Goal: Task Accomplishment & Management: Complete application form

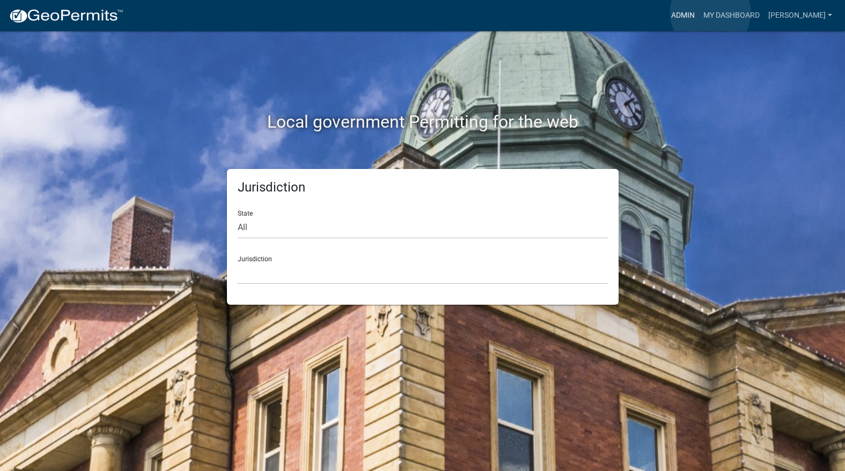
click at [699, 13] on link "Admin" at bounding box center [683, 15] width 32 height 20
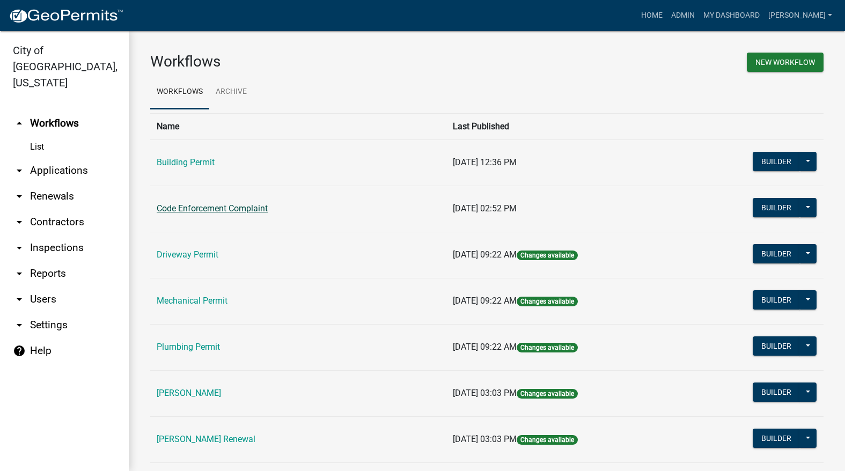
click at [184, 214] on td "Code Enforcement Complaint" at bounding box center [298, 209] width 296 height 46
click at [187, 205] on link "Code Enforcement Complaint" at bounding box center [212, 208] width 111 height 10
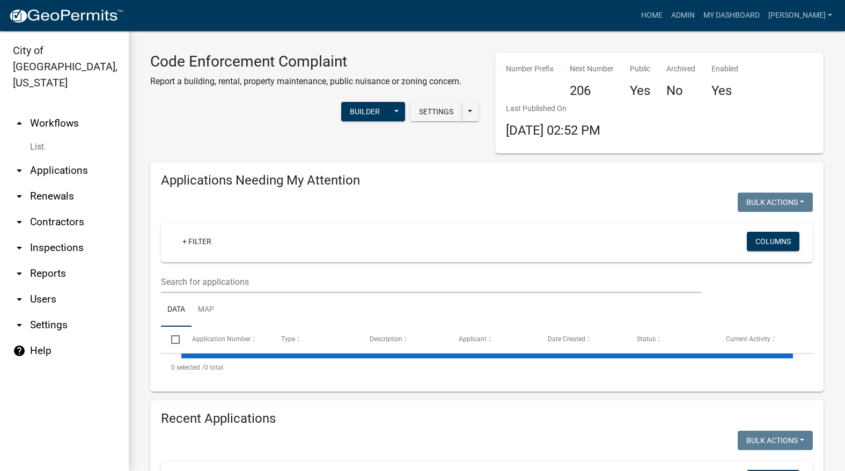
select select "3: 100"
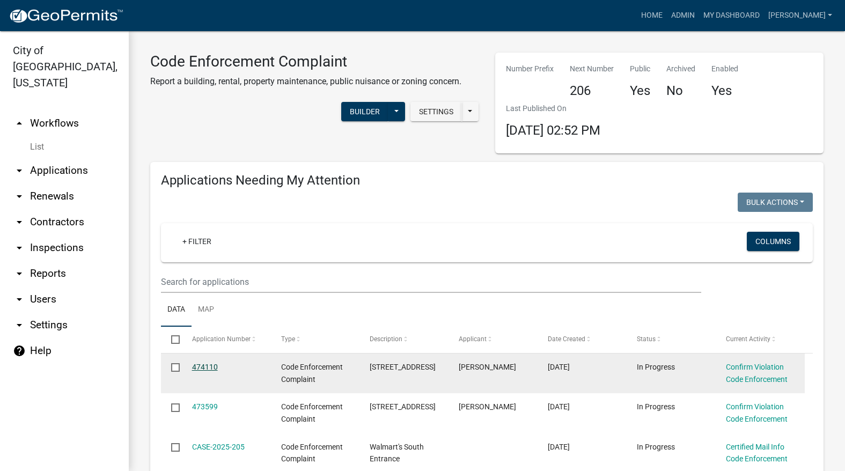
click at [203, 369] on link "474110" at bounding box center [205, 367] width 26 height 9
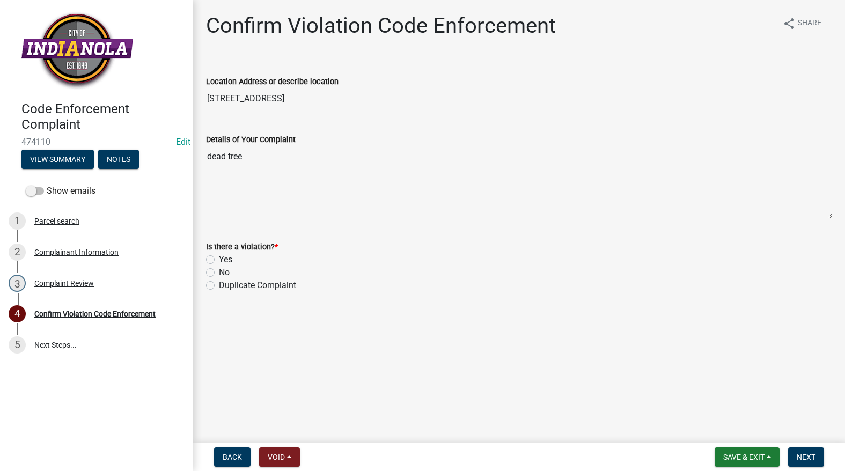
click at [219, 263] on label "Yes" at bounding box center [225, 259] width 13 height 13
click at [219, 260] on input "Yes" at bounding box center [222, 256] width 7 height 7
radio input "true"
click at [799, 456] on span "Next" at bounding box center [806, 457] width 19 height 9
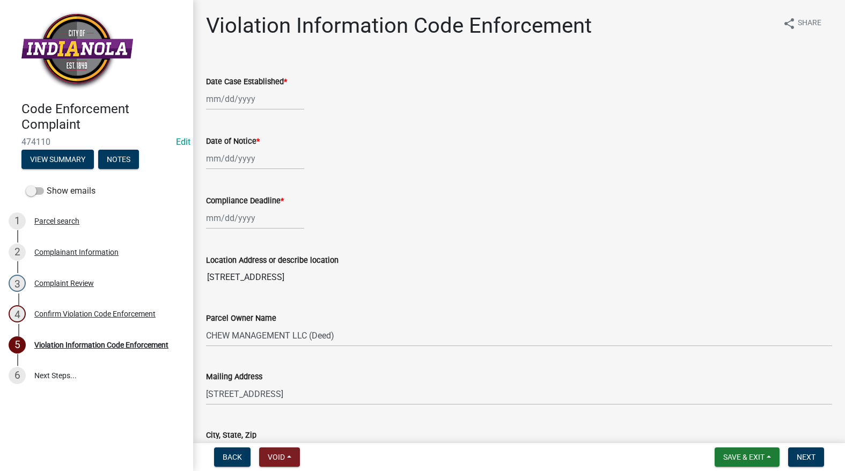
click at [272, 92] on div at bounding box center [255, 99] width 98 height 22
select select "9"
select select "2025"
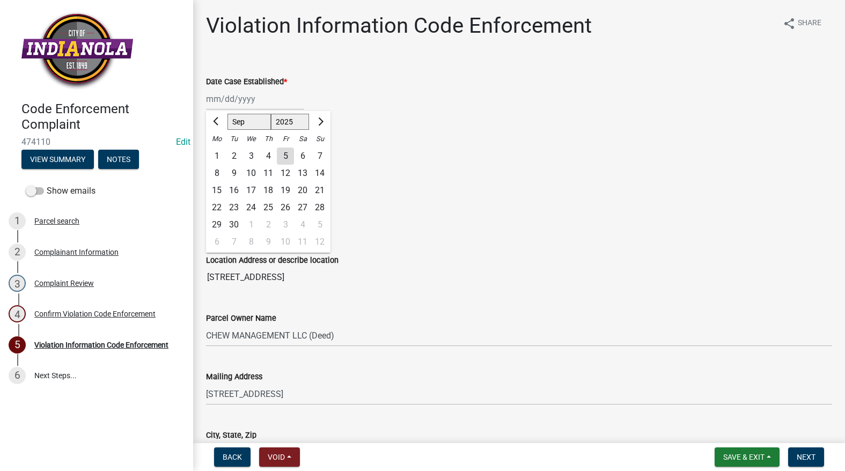
click at [282, 159] on div "5" at bounding box center [285, 156] width 17 height 17
type input "[DATE]"
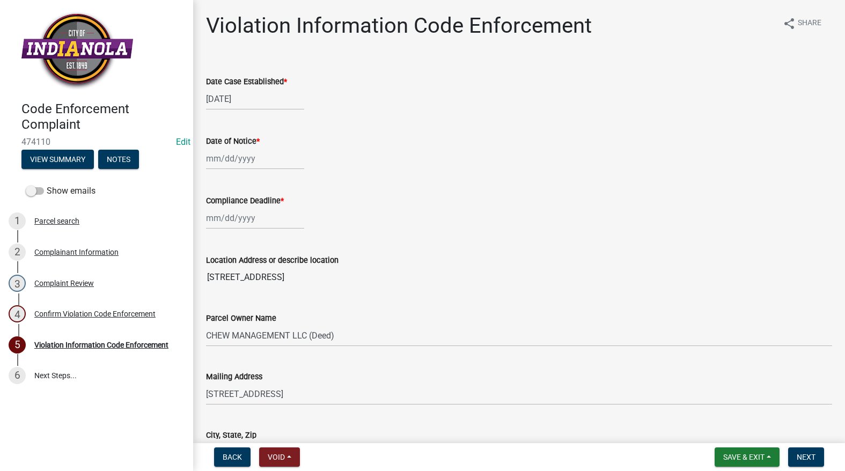
click at [279, 159] on div at bounding box center [255, 159] width 98 height 22
select select "9"
select select "2025"
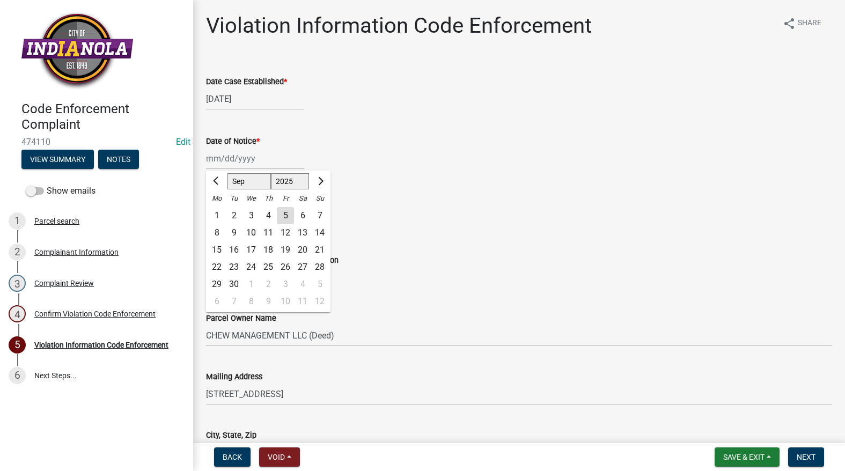
click at [281, 213] on div "5" at bounding box center [285, 215] width 17 height 17
type input "[DATE]"
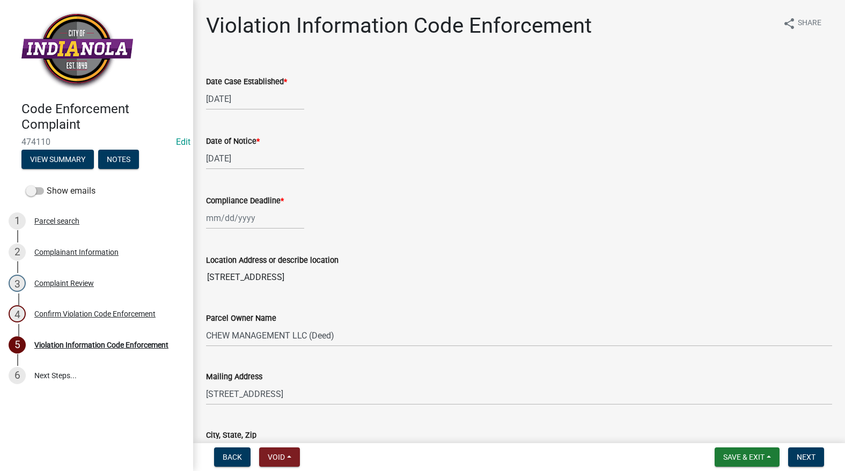
click at [286, 218] on div at bounding box center [255, 218] width 98 height 22
select select "9"
select select "2025"
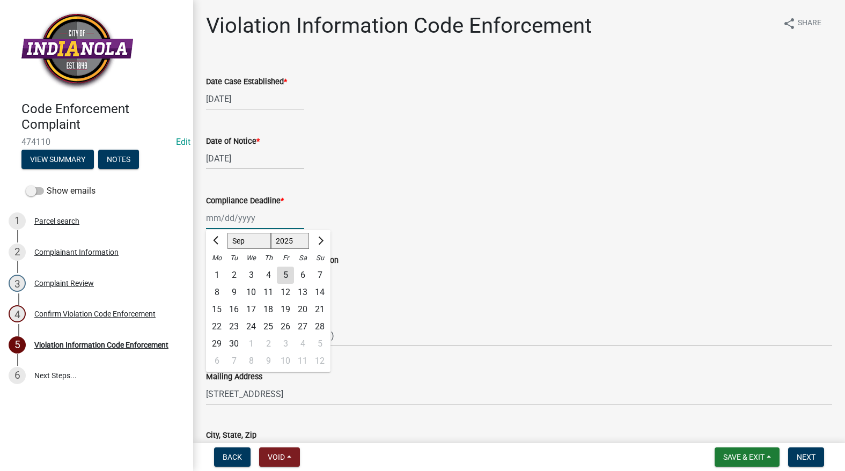
type input "[DATE]"
click at [318, 246] on button "Next month" at bounding box center [319, 240] width 13 height 17
select select "10"
click at [318, 275] on div "5" at bounding box center [319, 275] width 17 height 17
type input "[DATE]"
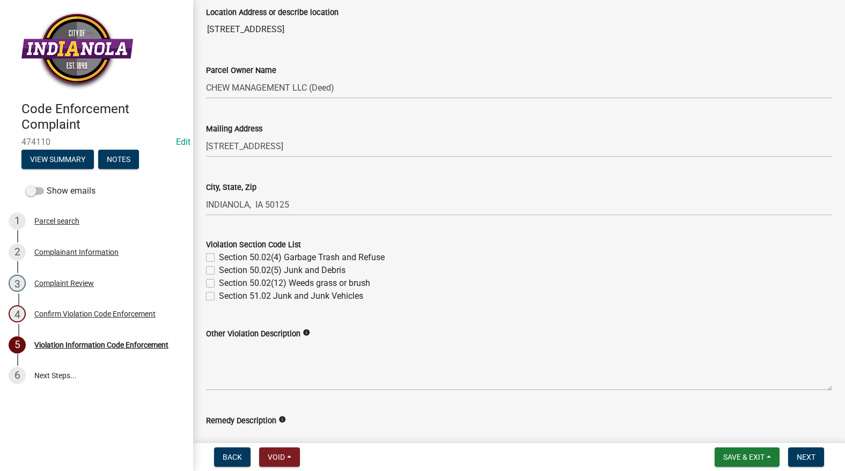
scroll to position [268, 0]
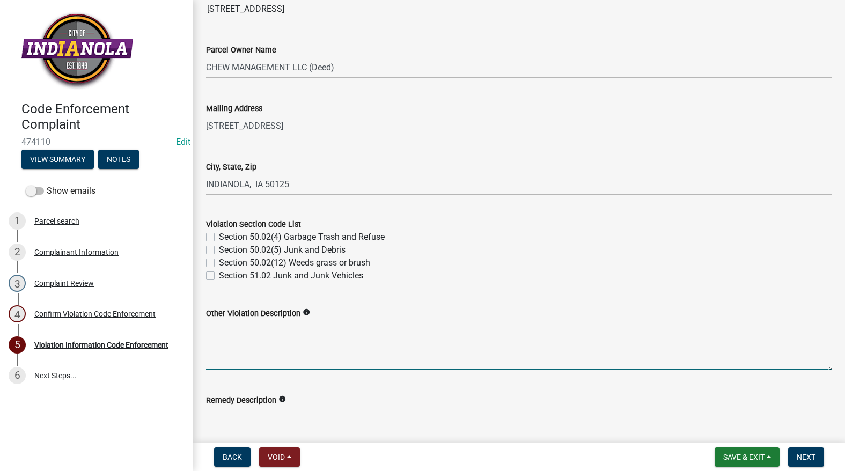
click at [320, 338] on textarea "Other Violation Description" at bounding box center [519, 345] width 626 height 50
paste textarea "13. Trees. All public or private trees that are dead or dying and are considere…"
drag, startPoint x: 255, startPoint y: 326, endPoint x: 287, endPoint y: 312, distance: 35.1
click at [255, 326] on textarea "50.02 13. Trees. All public or private trees that are dead or dying and are con…" at bounding box center [519, 345] width 626 height 50
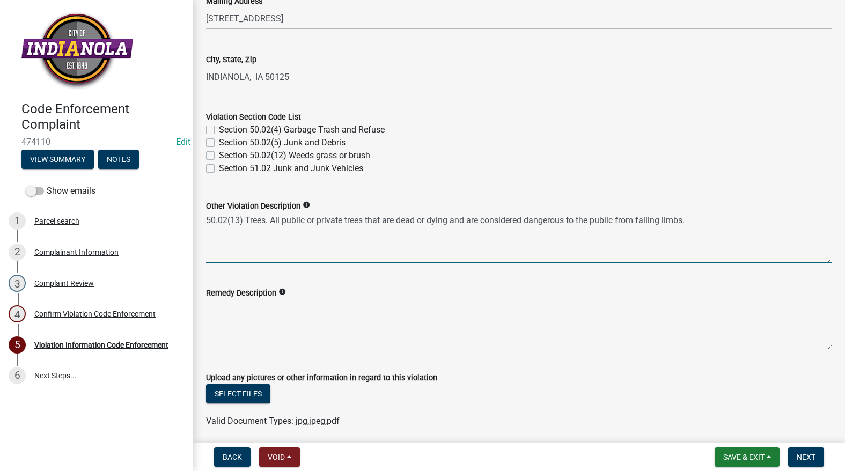
type textarea "50.02(13) Trees. All public or private trees that are dead or dying and are con…"
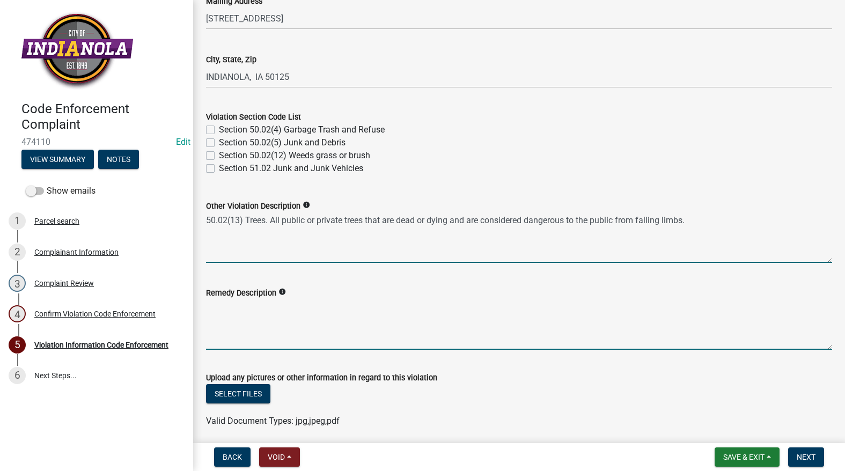
click at [309, 333] on textarea "Remedy Description" at bounding box center [519, 325] width 626 height 50
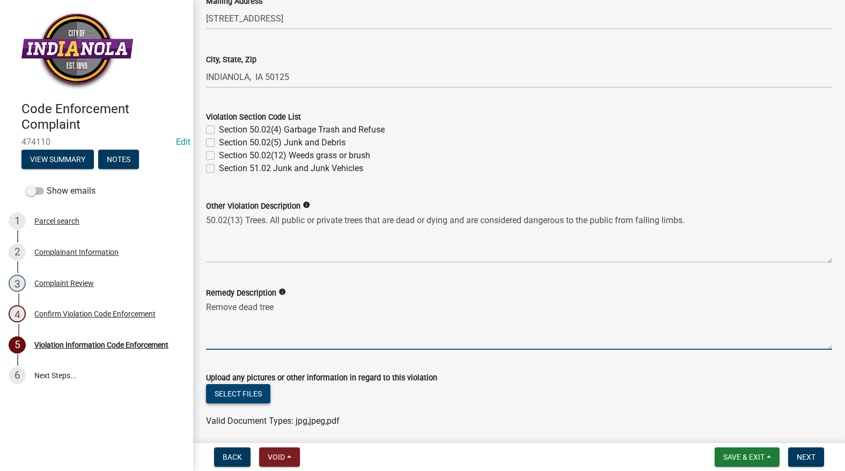
type textarea "Remove dead tree"
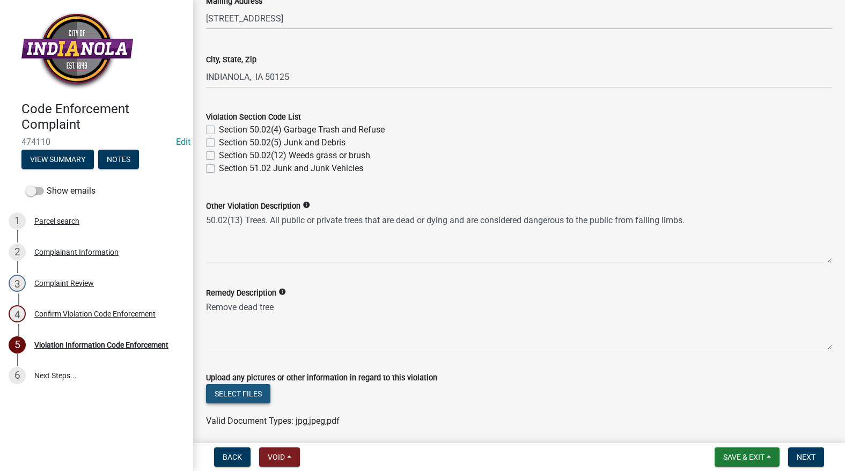
click at [263, 396] on button "Select files" at bounding box center [238, 393] width 64 height 19
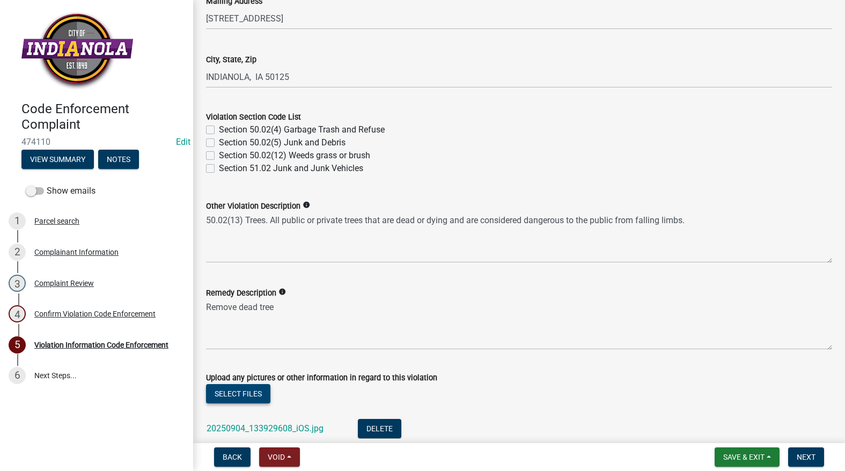
scroll to position [589, 0]
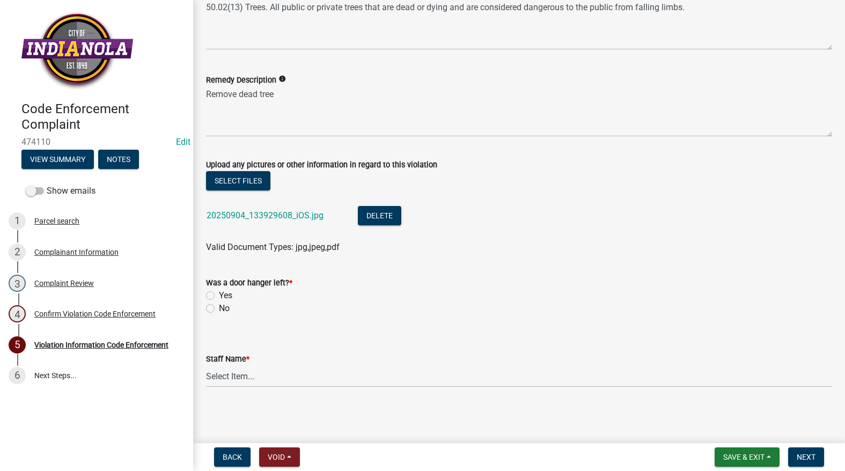
click at [219, 305] on label "No" at bounding box center [224, 308] width 11 height 13
click at [219, 305] on input "No" at bounding box center [222, 305] width 7 height 7
radio input "true"
click at [229, 377] on select "Select Item... [PERSON_NAME] [PERSON_NAME] [PERSON_NAME] Other" at bounding box center [519, 377] width 626 height 22
click at [206, 366] on select "Select Item... [PERSON_NAME] [PERSON_NAME] [PERSON_NAME] Other" at bounding box center [519, 377] width 626 height 22
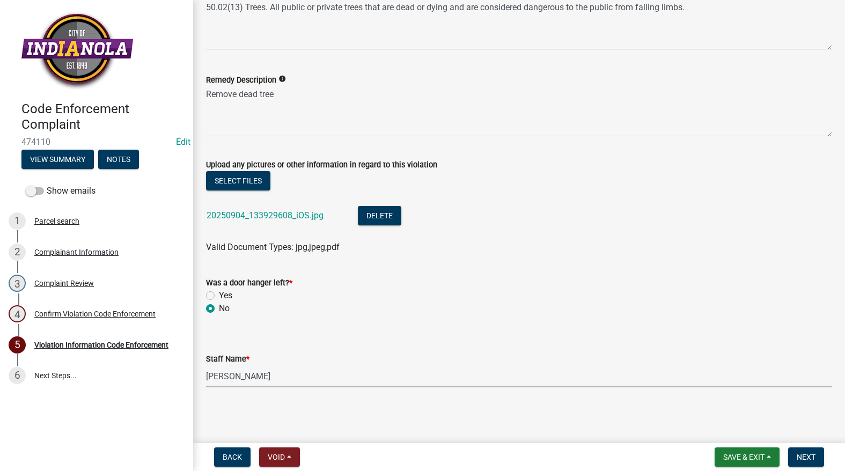
select select "634d5426-b8b3-48ee-aa1e-d523f7499186"
click at [814, 454] on span "Next" at bounding box center [806, 457] width 19 height 9
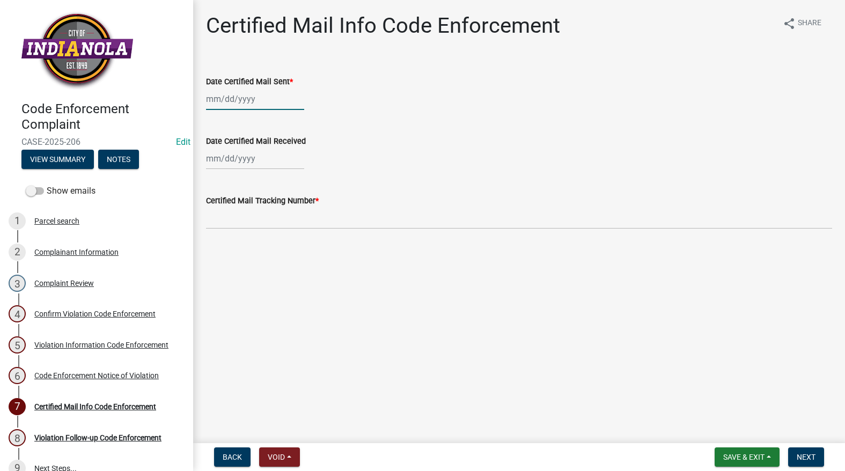
click at [231, 92] on div at bounding box center [255, 99] width 98 height 22
select select "9"
select select "2025"
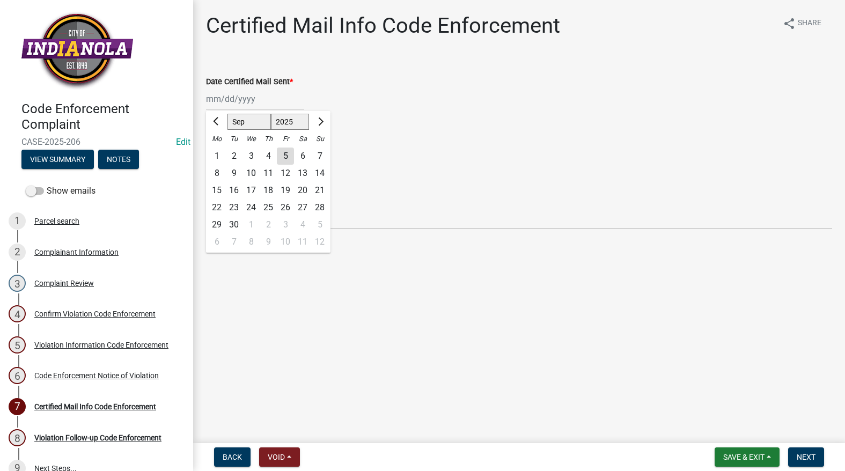
click at [286, 156] on div "5" at bounding box center [285, 156] width 17 height 17
type input "[DATE]"
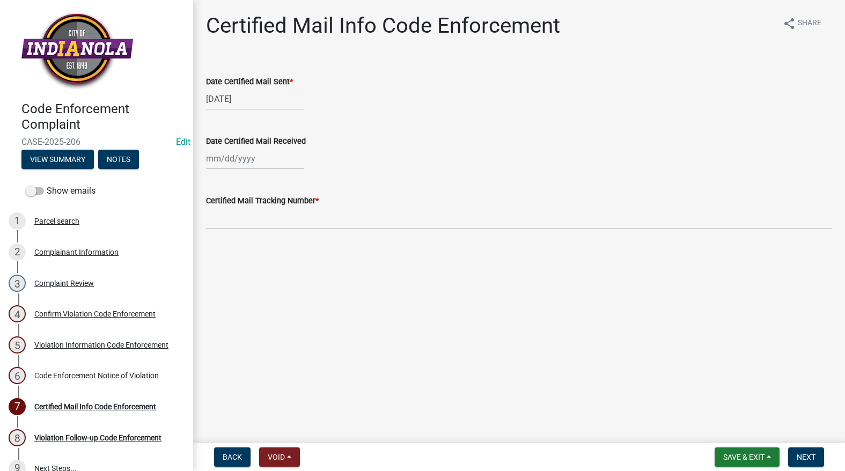
click at [273, 202] on label "Certified Mail Tracking Number *" at bounding box center [262, 202] width 113 height 8
click at [273, 207] on input "Certified Mail Tracking Number *" at bounding box center [519, 218] width 626 height 22
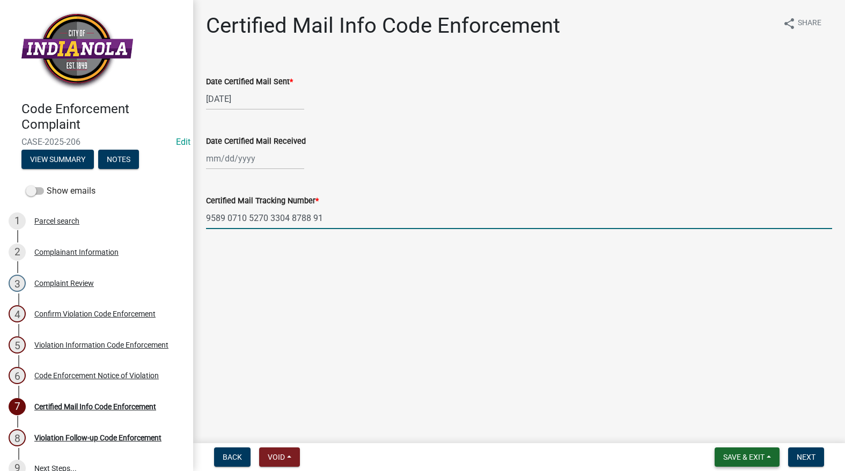
type input "9589 0710 5270 3304 8788 91"
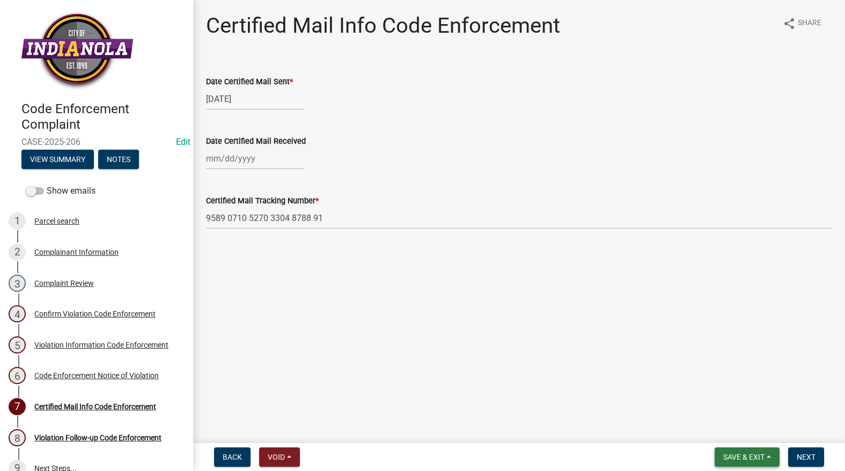
click at [728, 456] on span "Save & Exit" at bounding box center [744, 457] width 41 height 9
click at [722, 403] on button "Save" at bounding box center [737, 404] width 86 height 26
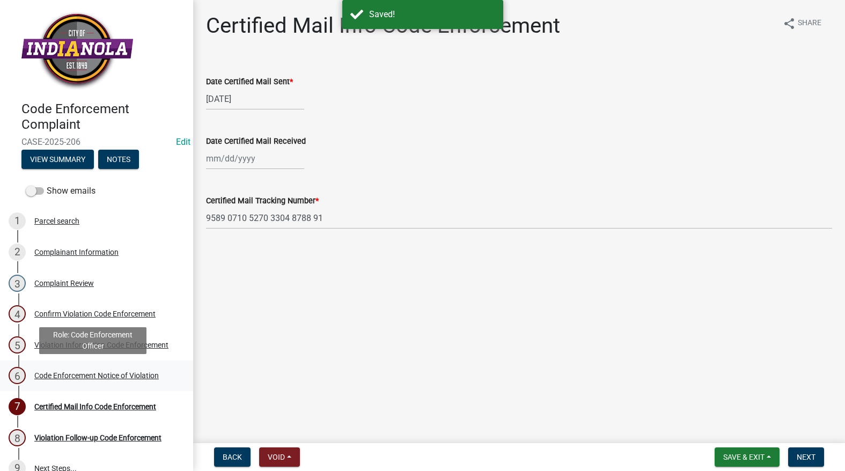
click at [84, 372] on div "Code Enforcement Notice of Violation" at bounding box center [96, 376] width 125 height 8
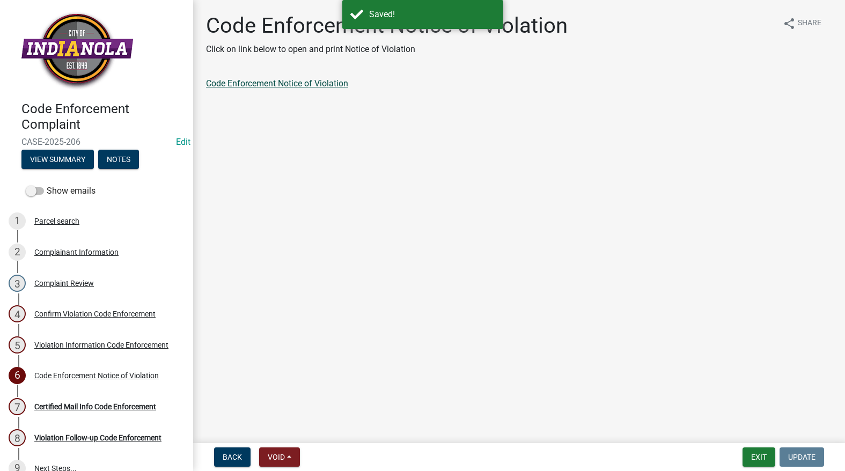
click at [292, 85] on link "Code Enforcement Notice of Violation" at bounding box center [277, 83] width 142 height 10
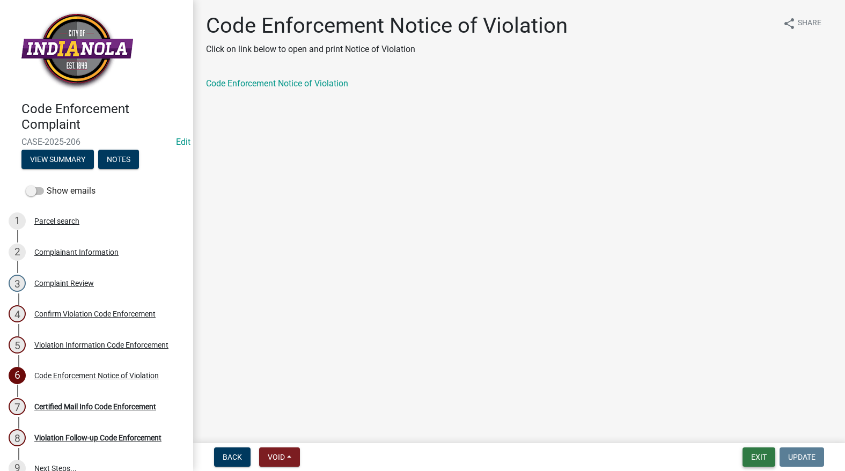
click at [758, 453] on button "Exit" at bounding box center [759, 457] width 33 height 19
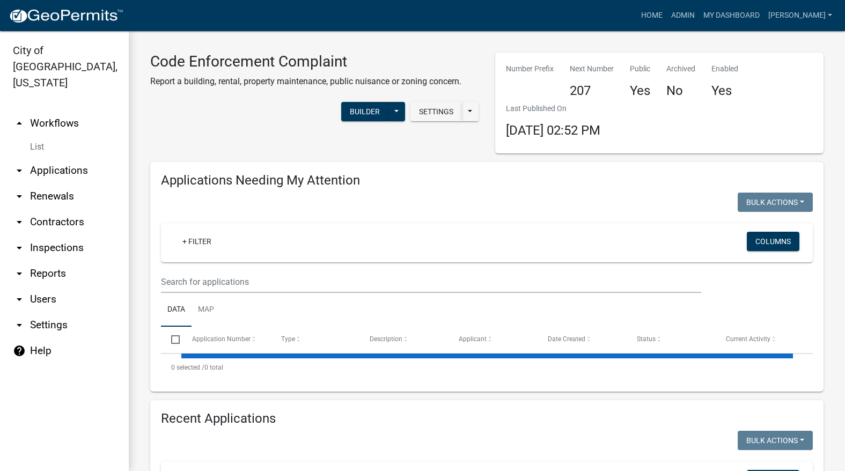
select select "3: 100"
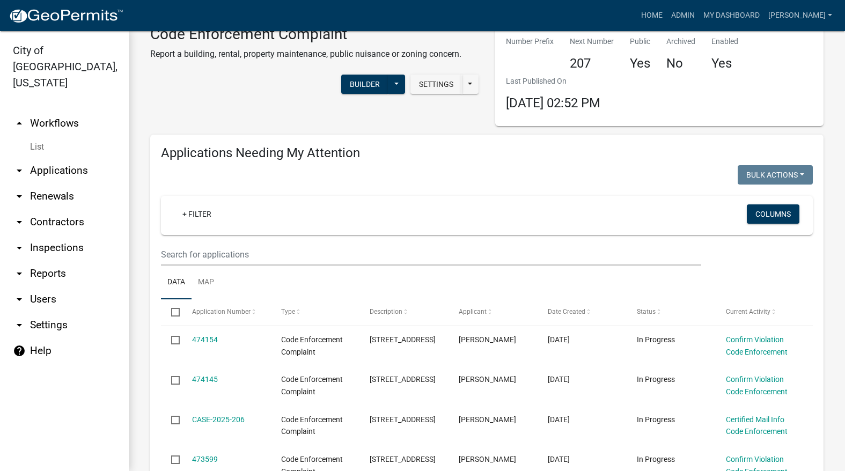
scroll to position [54, 0]
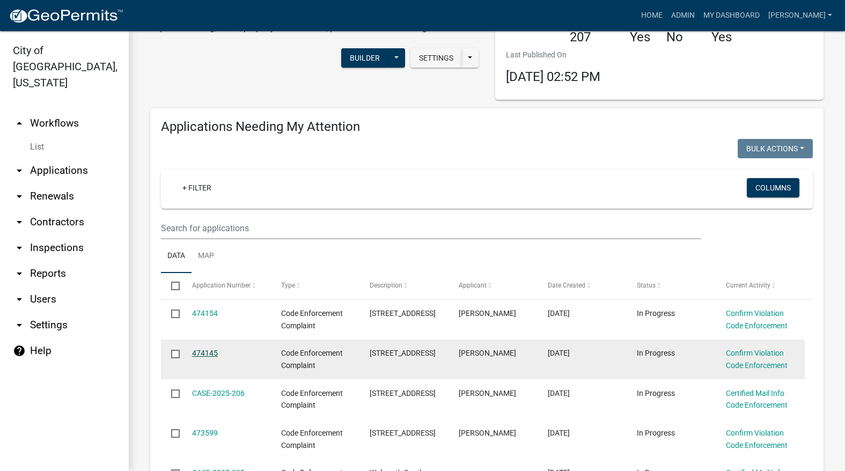
click at [202, 355] on link "474145" at bounding box center [205, 353] width 26 height 9
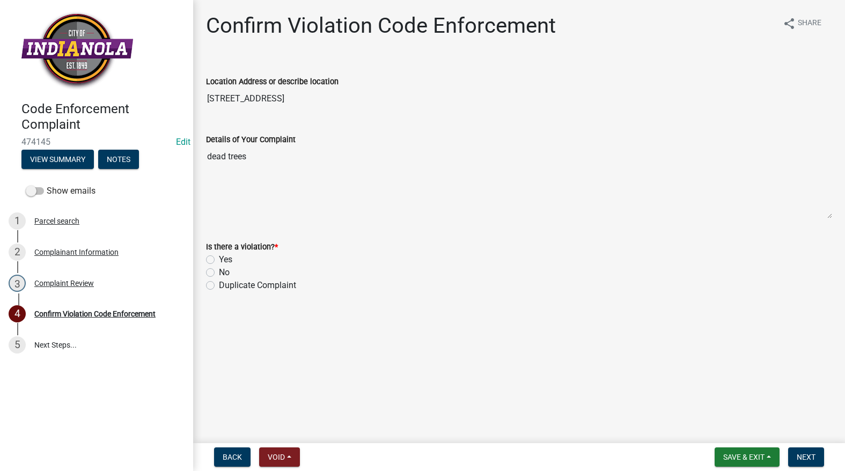
click at [219, 259] on label "Yes" at bounding box center [225, 259] width 13 height 13
click at [219, 259] on input "Yes" at bounding box center [222, 256] width 7 height 7
radio input "true"
click at [819, 455] on button "Next" at bounding box center [806, 457] width 36 height 19
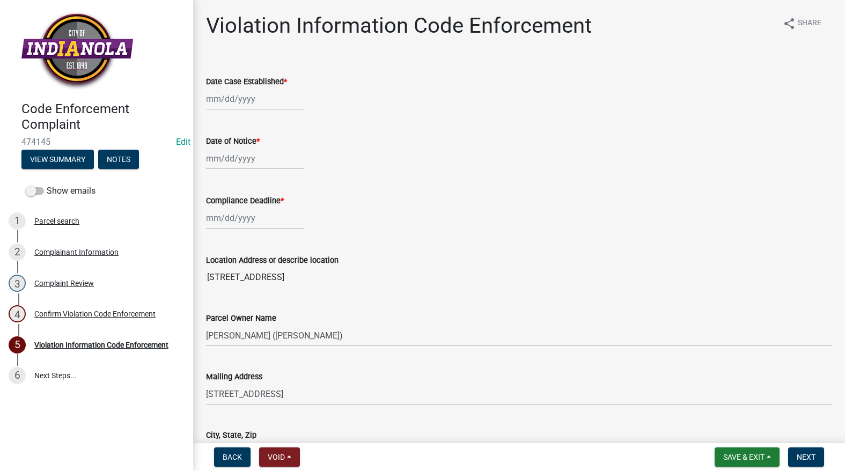
click at [250, 89] on div "Date Case Established *" at bounding box center [519, 85] width 626 height 50
click at [247, 99] on div at bounding box center [255, 99] width 98 height 22
select select "9"
select select "2025"
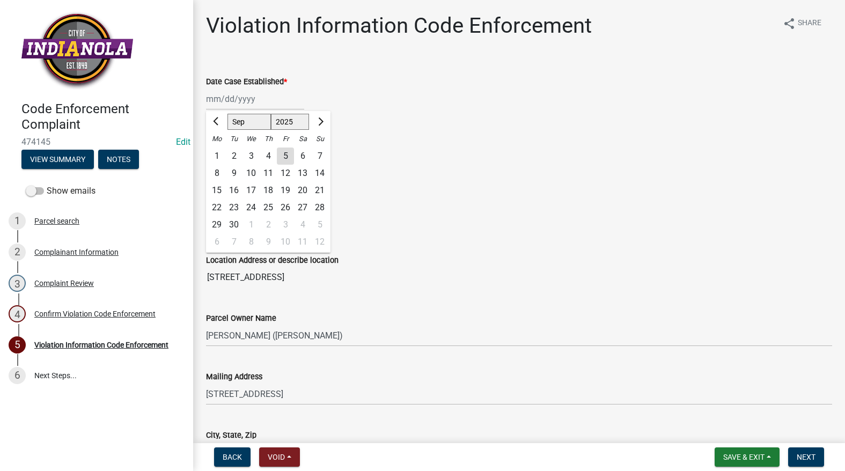
click at [288, 153] on div "5" at bounding box center [285, 156] width 17 height 17
type input "[DATE]"
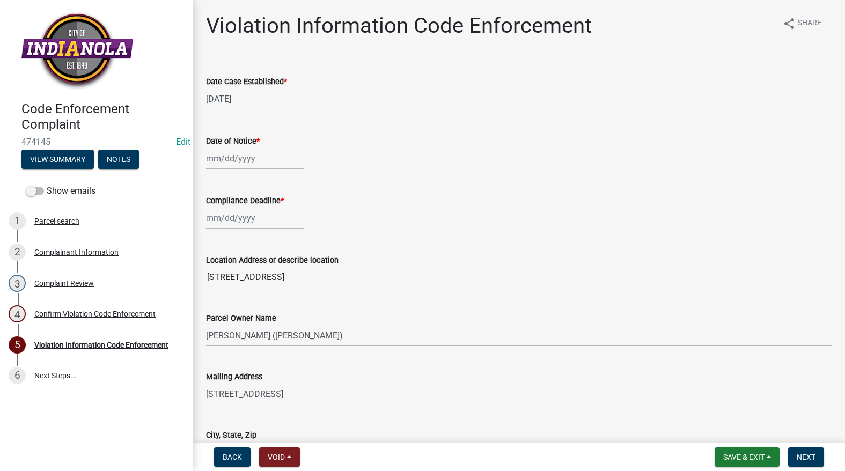
click at [272, 161] on div at bounding box center [255, 159] width 98 height 22
select select "9"
select select "2025"
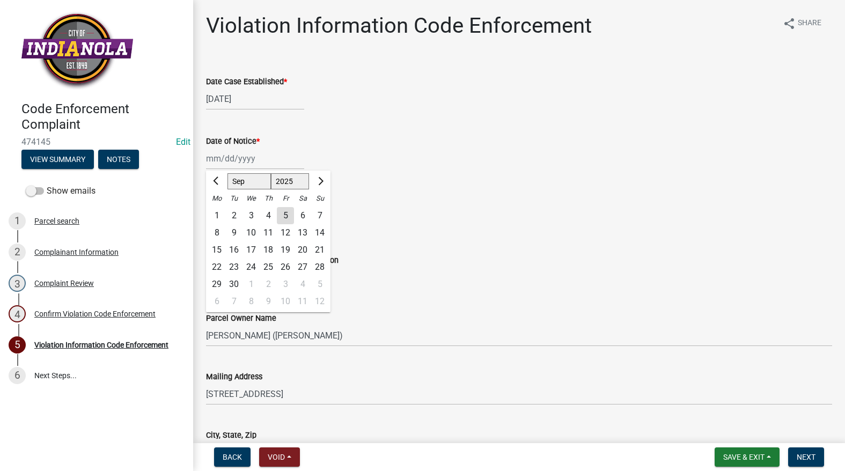
drag, startPoint x: 284, startPoint y: 214, endPoint x: 279, endPoint y: 217, distance: 6.3
click at [283, 215] on div "5" at bounding box center [285, 215] width 17 height 17
type input "[DATE]"
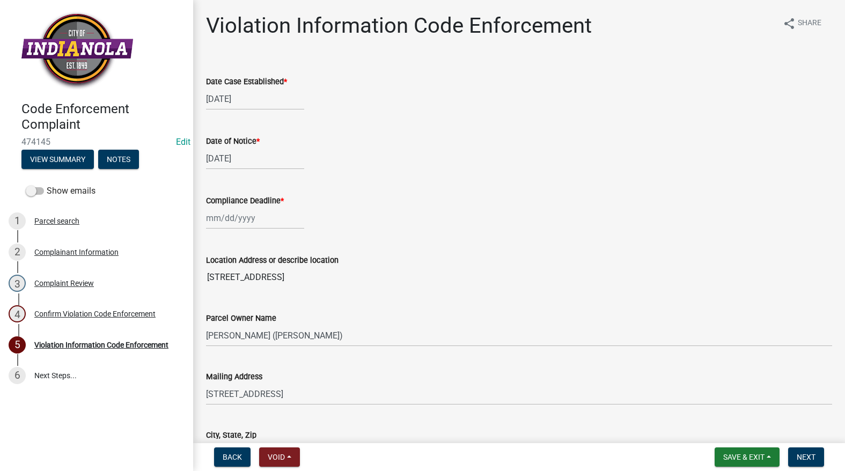
select select "9"
select select "2025"
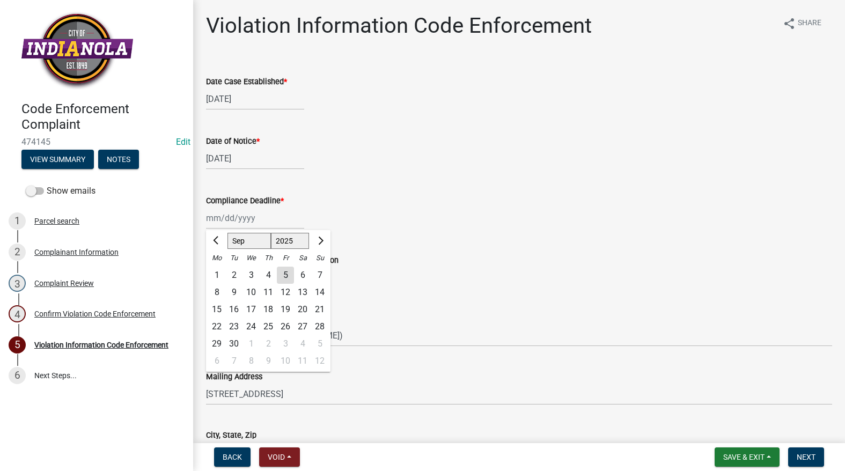
drag, startPoint x: 262, startPoint y: 220, endPoint x: 266, endPoint y: 229, distance: 9.2
click at [262, 220] on div "[PERSON_NAME] Feb Mar Apr [PERSON_NAME][DATE] Oct Nov [DATE] 1526 1527 1528 152…" at bounding box center [255, 218] width 98 height 22
click at [314, 343] on div "5" at bounding box center [319, 343] width 17 height 17
type input "[DATE]"
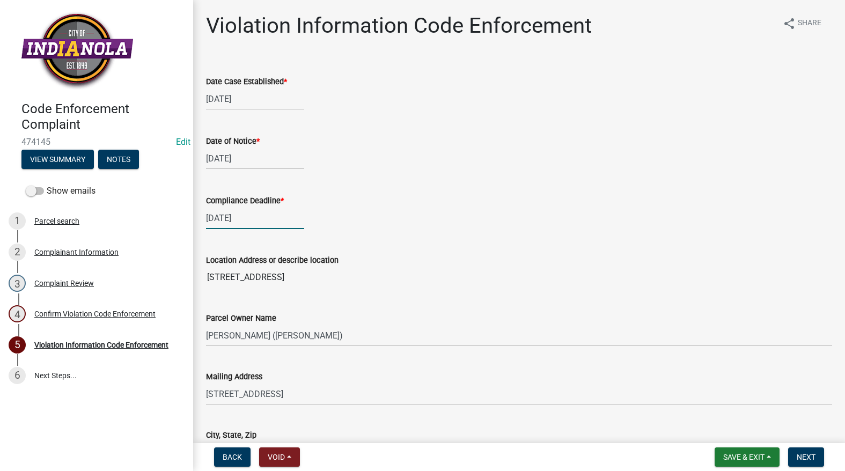
click at [257, 224] on div "[DATE]" at bounding box center [255, 218] width 98 height 22
select select "10"
select select "2025"
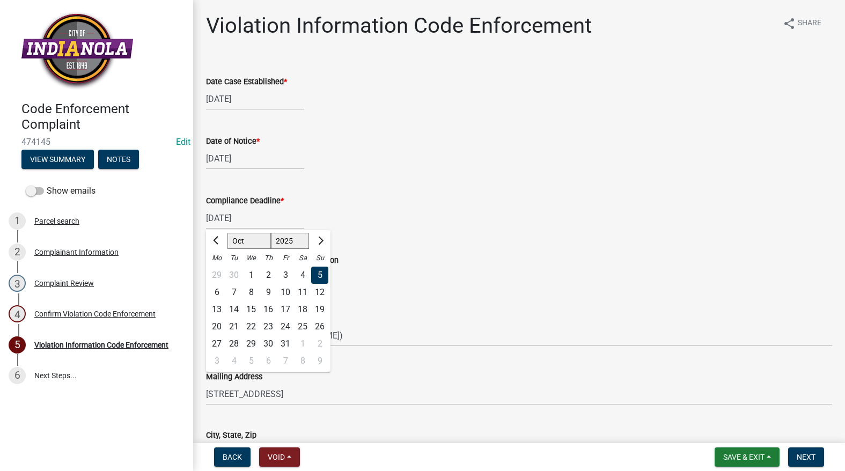
click at [209, 239] on div at bounding box center [216, 240] width 21 height 17
click at [219, 239] on span "Previous month" at bounding box center [217, 241] width 8 height 8
select select "9"
click at [284, 275] on div "5" at bounding box center [285, 275] width 17 height 17
type input "[DATE]"
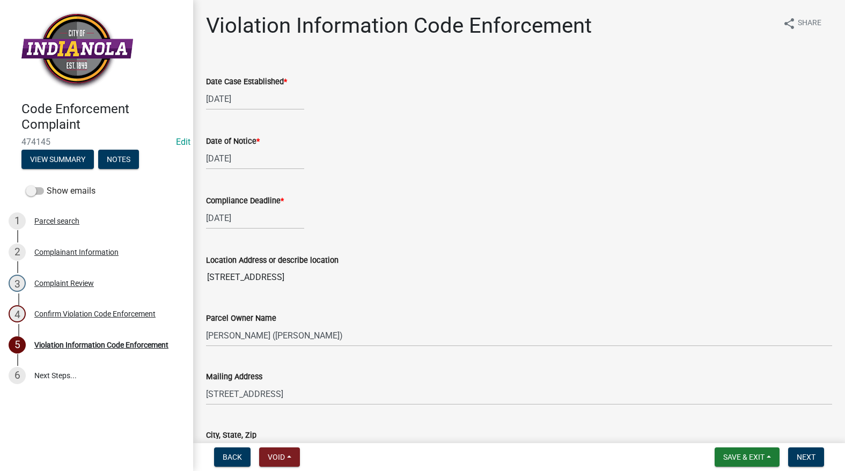
select select "9"
select select "2025"
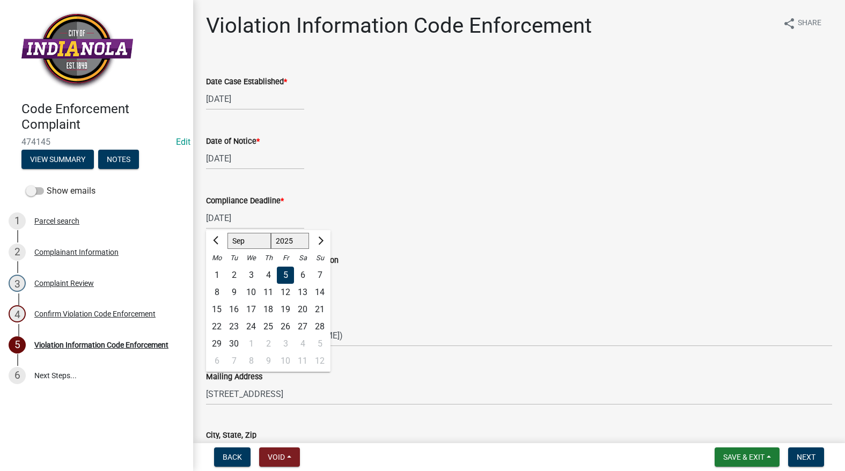
click at [262, 214] on div "[DATE] [PERSON_NAME] Apr May Jun [DATE] Aug Sep Oct Nov [DATE] 1526 1527 1528 1…" at bounding box center [255, 218] width 98 height 22
click at [284, 309] on div "19" at bounding box center [285, 309] width 17 height 17
type input "[DATE]"
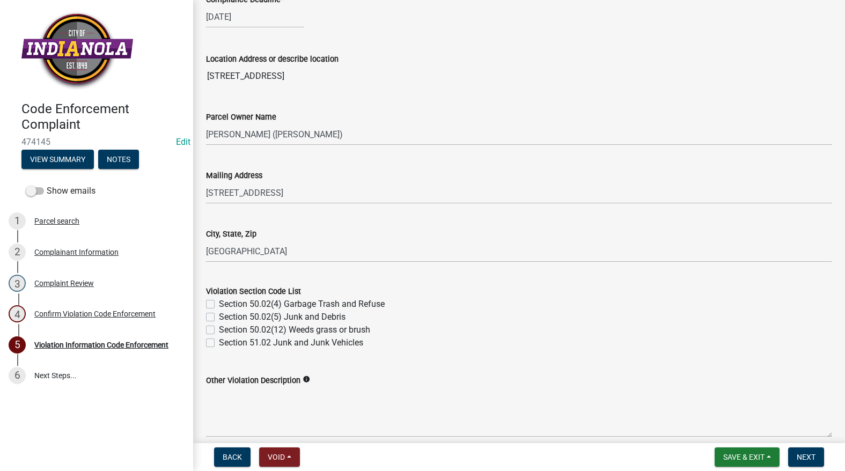
scroll to position [322, 0]
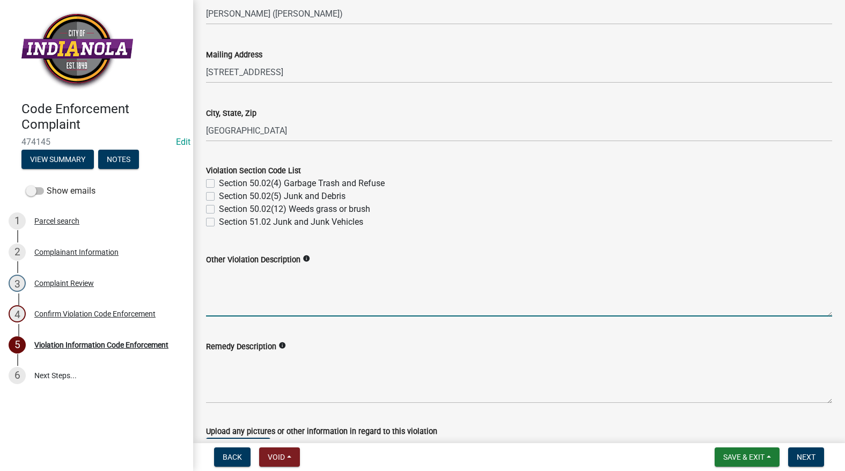
click at [314, 294] on textarea "Other Violation Description" at bounding box center [519, 291] width 626 height 50
paste textarea "13. Trees. All public or private trees that are dead or dying and are considere…"
click at [272, 271] on textarea "50.02 (13) 13. Trees. All public or private trees that are dead or dying and ar…" at bounding box center [519, 291] width 626 height 50
click at [749, 267] on textarea "50.02 (13) Trees. All public or private trees that are dead or dying and are co…" at bounding box center [519, 291] width 626 height 50
paste textarea "12. Weeds, Grass or Brush. Dense growth of all weeds, vines, brush or other veg…"
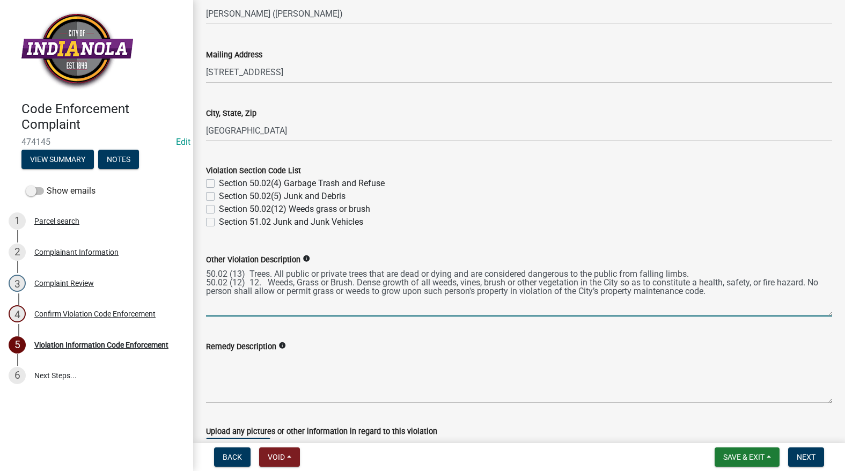
click at [266, 282] on textarea "50.02 (13) Trees. All public or private trees that are dead or dying and are co…" at bounding box center [519, 291] width 626 height 50
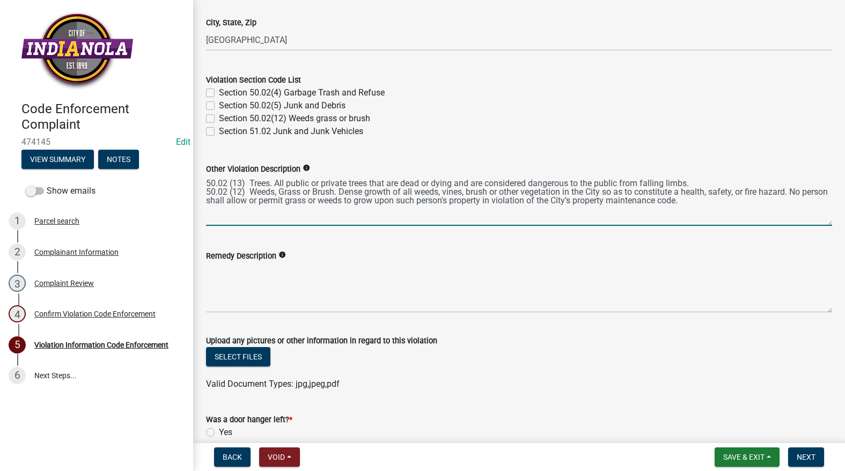
scroll to position [429, 0]
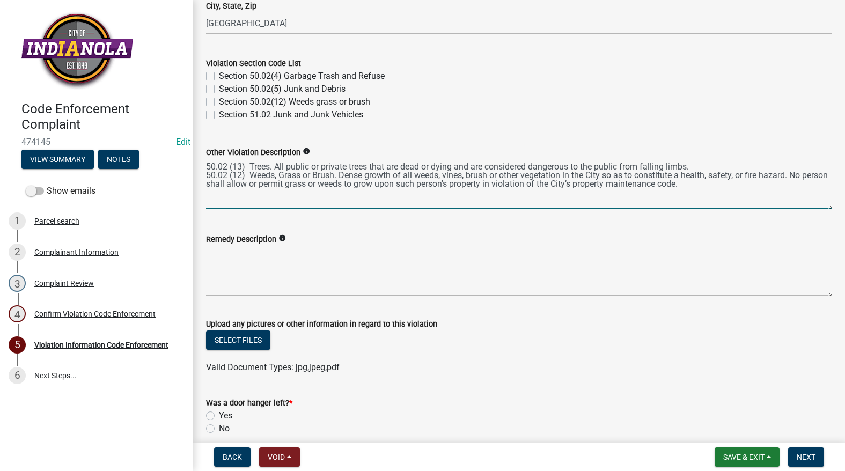
type textarea "50.02 (13) Trees. All public or private trees that are dead or dying and are co…"
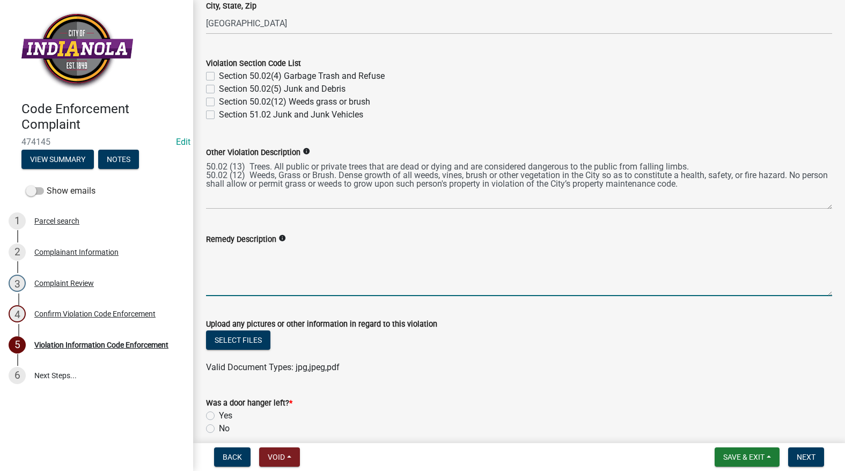
click at [368, 260] on textarea "Remedy Description" at bounding box center [519, 271] width 626 height 50
type textarea "R"
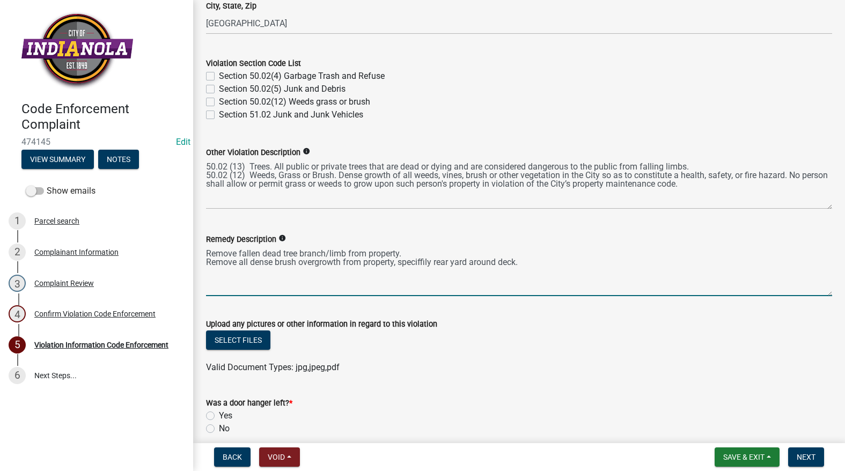
drag, startPoint x: 414, startPoint y: 262, endPoint x: 511, endPoint y: 283, distance: 99.4
click at [513, 284] on textarea "Remove fallen dead tree branch/limb from property. Remove all dense brush overg…" at bounding box center [519, 271] width 626 height 50
drag, startPoint x: 433, startPoint y: 260, endPoint x: 450, endPoint y: 263, distance: 17.4
click at [434, 261] on textarea "Remove fallen dead tree branch/limb from property. Remove all dense brush overg…" at bounding box center [519, 271] width 626 height 50
click at [520, 262] on textarea "Remove fallen dead tree branch/limb from property. Remove all dense brush overg…" at bounding box center [519, 271] width 626 height 50
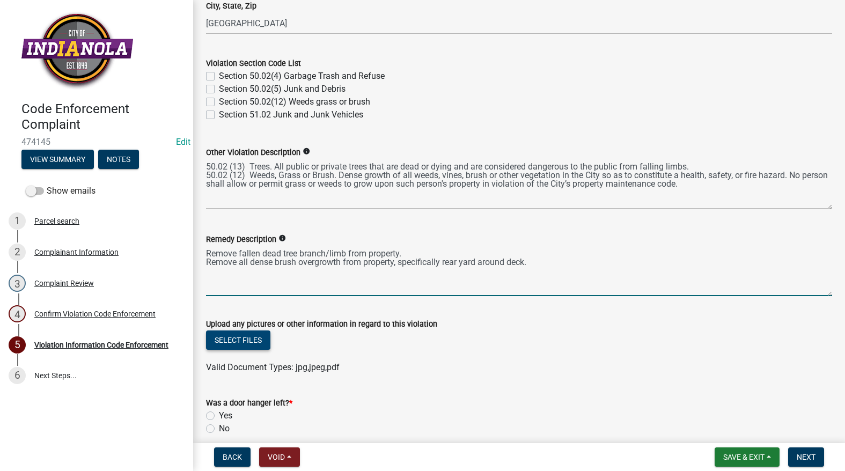
type textarea "Remove fallen dead tree branch/limb from property. Remove all dense brush overg…"
click at [246, 338] on button "Select files" at bounding box center [238, 340] width 64 height 19
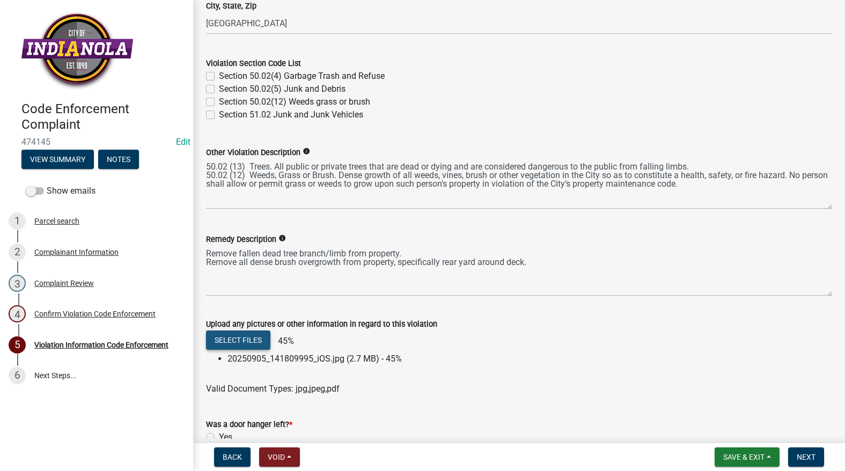
click at [235, 336] on button "Select files" at bounding box center [238, 340] width 64 height 19
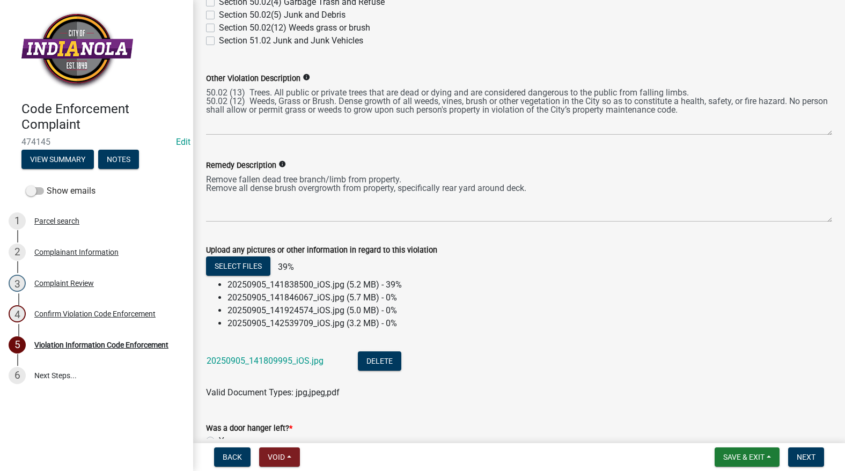
scroll to position [649, 0]
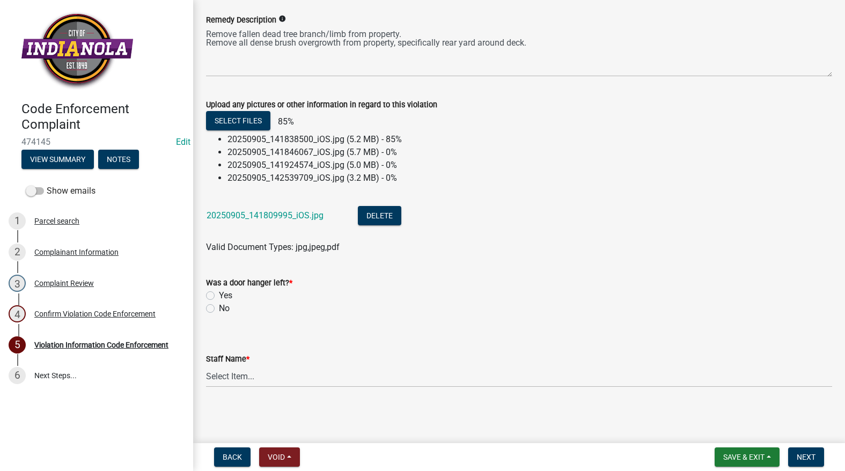
click at [219, 310] on label "No" at bounding box center [224, 308] width 11 height 13
click at [219, 309] on input "No" at bounding box center [222, 305] width 7 height 7
radio input "true"
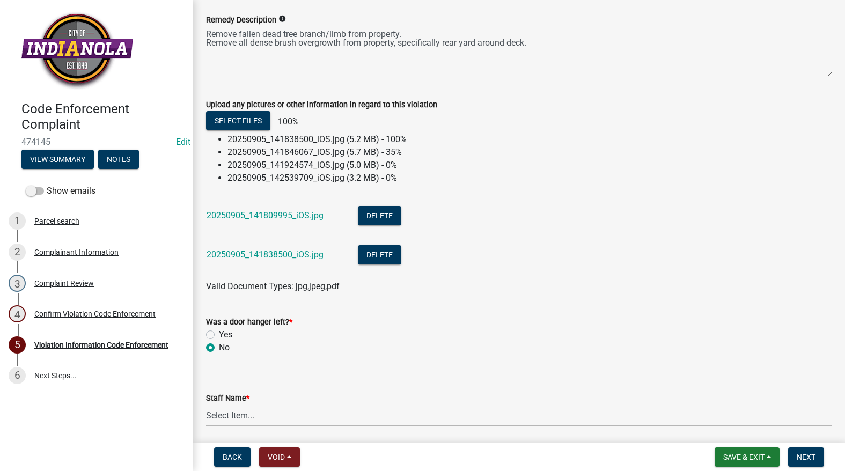
click at [250, 418] on select "Select Item... [PERSON_NAME] [PERSON_NAME] [PERSON_NAME] Other" at bounding box center [519, 416] width 626 height 22
click at [206, 405] on select "Select Item... [PERSON_NAME] [PERSON_NAME] [PERSON_NAME] Other" at bounding box center [519, 416] width 626 height 22
select select "634d5426-b8b3-48ee-aa1e-d523f7499186"
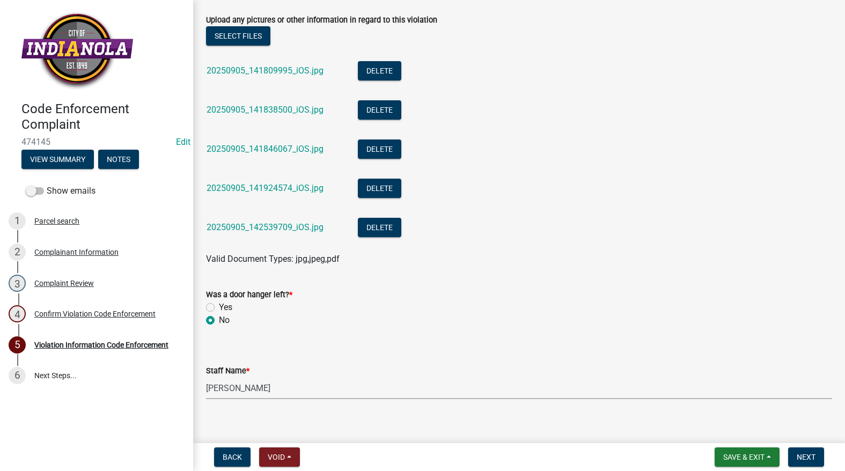
scroll to position [746, 0]
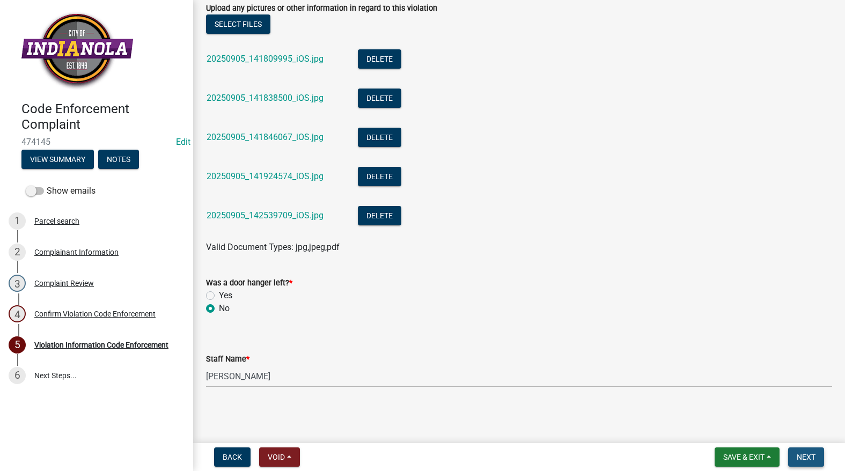
click at [804, 457] on span "Next" at bounding box center [806, 457] width 19 height 9
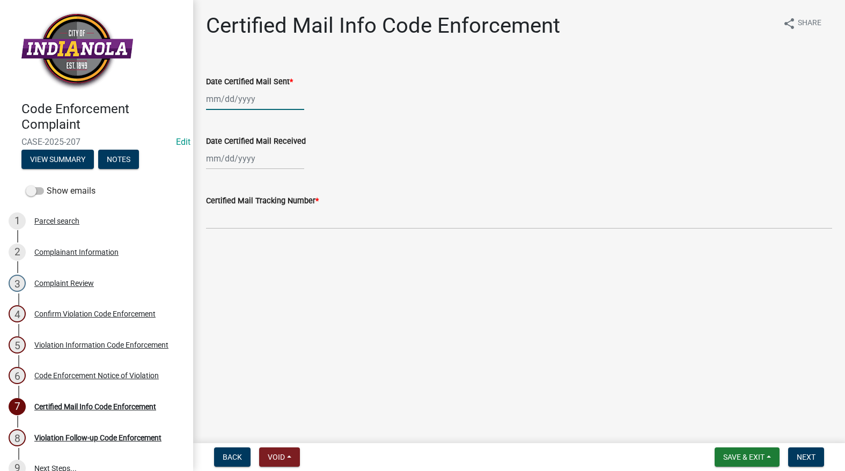
click at [271, 94] on div at bounding box center [255, 99] width 98 height 22
select select "9"
select select "2025"
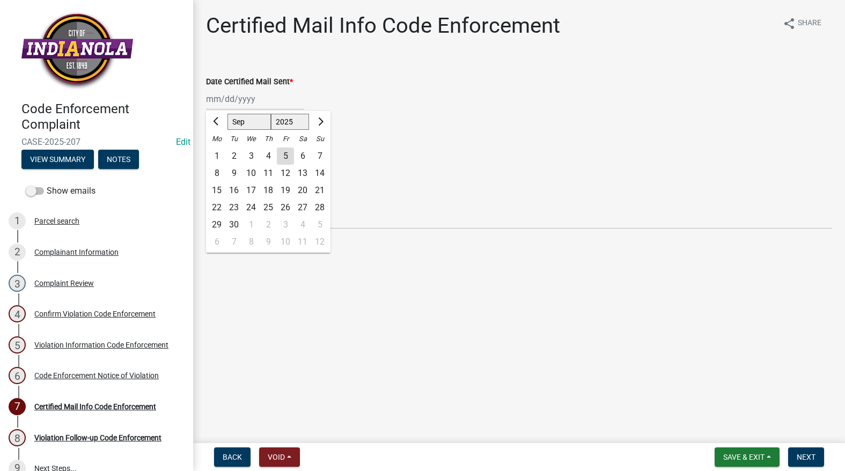
click at [284, 157] on div "5" at bounding box center [285, 156] width 17 height 17
type input "[DATE]"
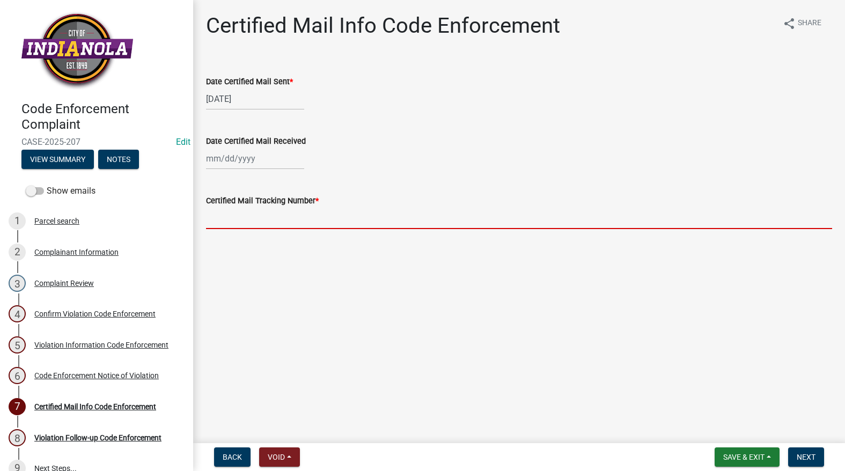
click at [274, 216] on input "Certified Mail Tracking Number *" at bounding box center [519, 218] width 626 height 22
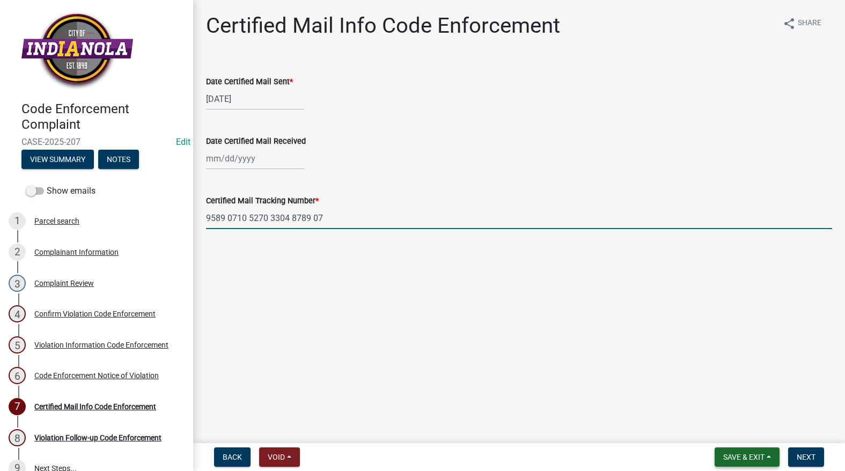
type input "9589 0710 5270 3304 8789 07"
click at [759, 463] on button "Save & Exit" at bounding box center [747, 457] width 65 height 19
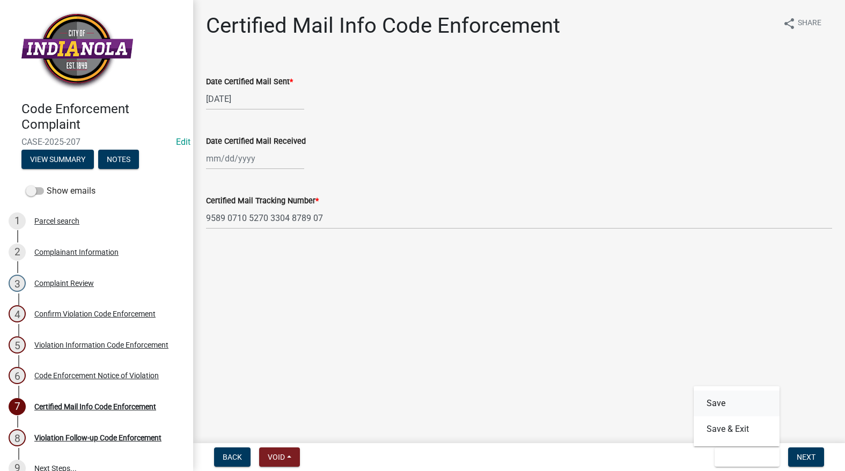
click at [739, 405] on button "Save" at bounding box center [737, 404] width 86 height 26
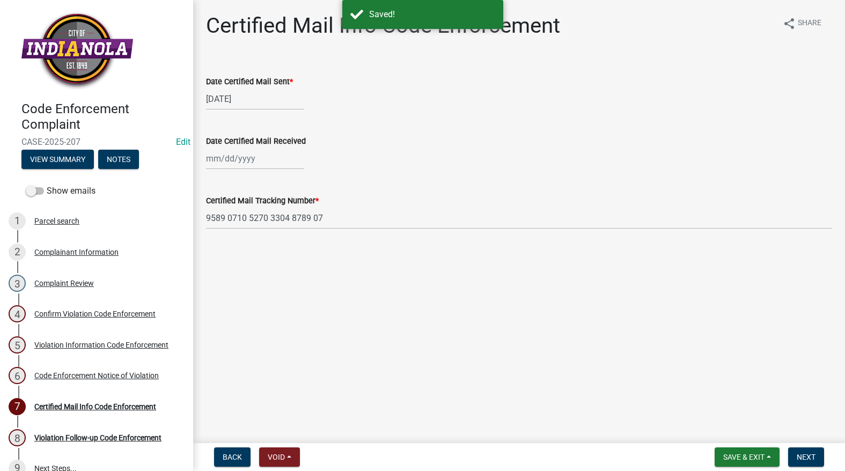
click at [112, 376] on div "Code Enforcement Notice of Violation" at bounding box center [96, 376] width 125 height 8
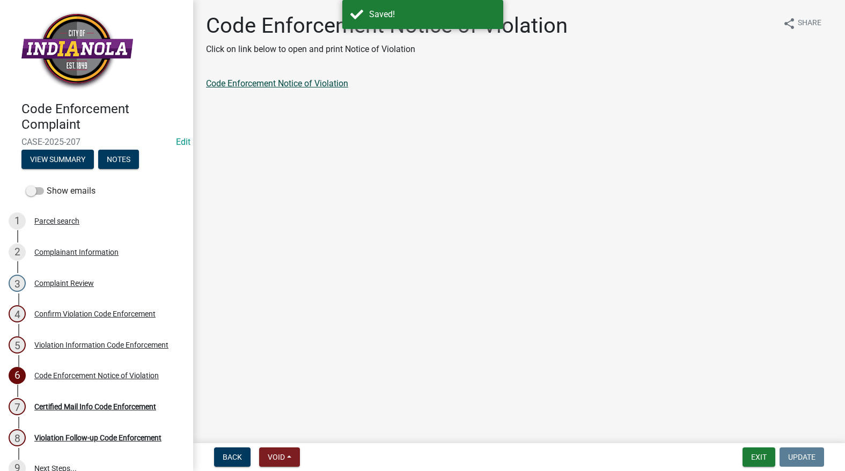
click at [241, 84] on link "Code Enforcement Notice of Violation" at bounding box center [277, 83] width 142 height 10
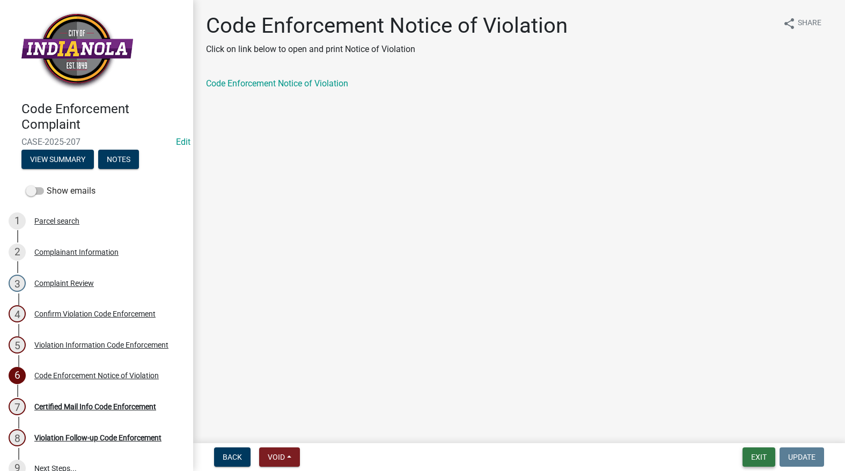
click at [757, 454] on button "Exit" at bounding box center [759, 457] width 33 height 19
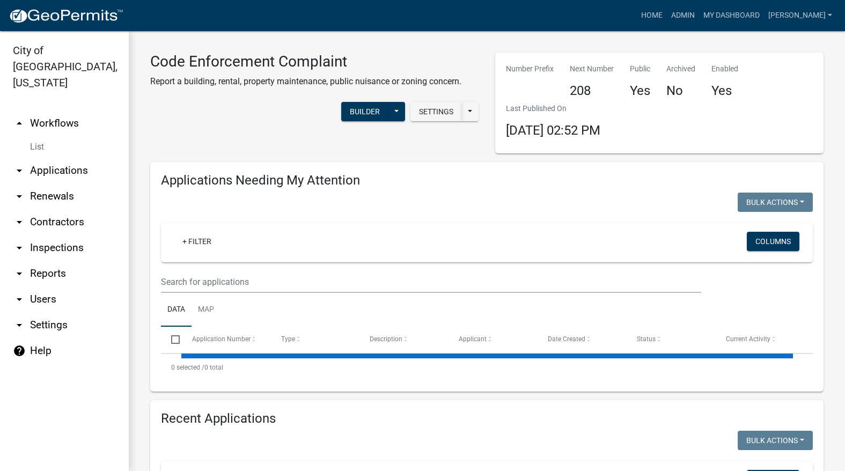
select select "3: 100"
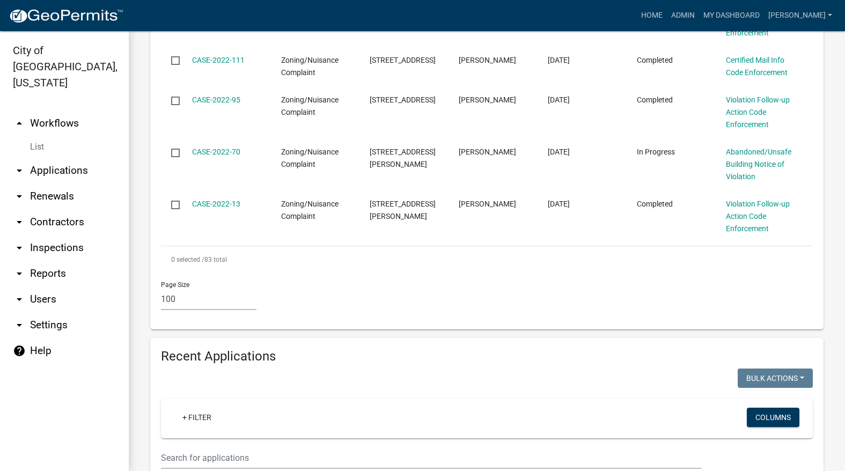
scroll to position [3811, 0]
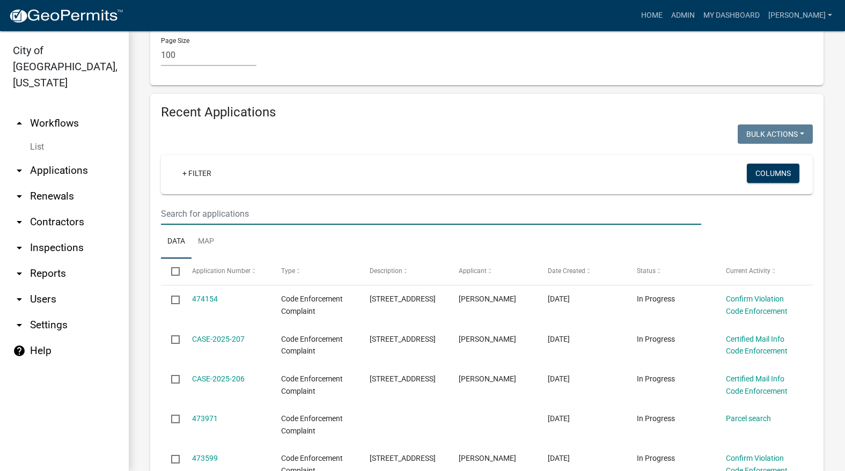
click at [450, 203] on input "text" at bounding box center [431, 214] width 541 height 22
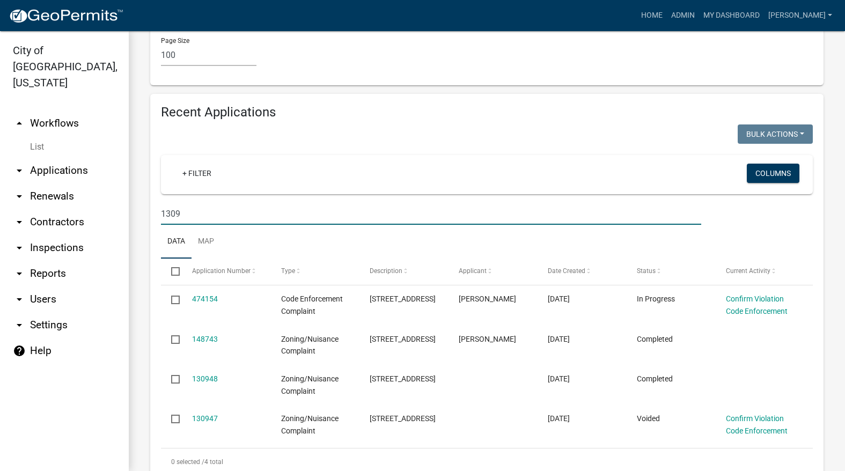
scroll to position [3810, 0]
type input "1309"
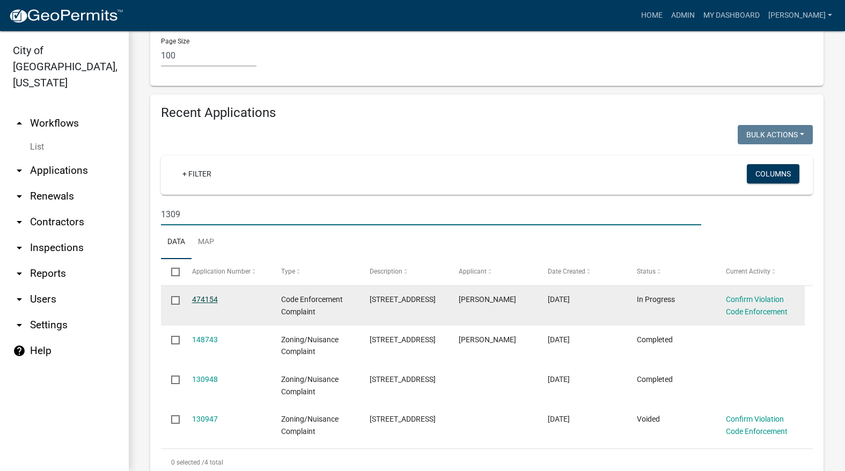
click at [201, 295] on link "474154" at bounding box center [205, 299] width 26 height 9
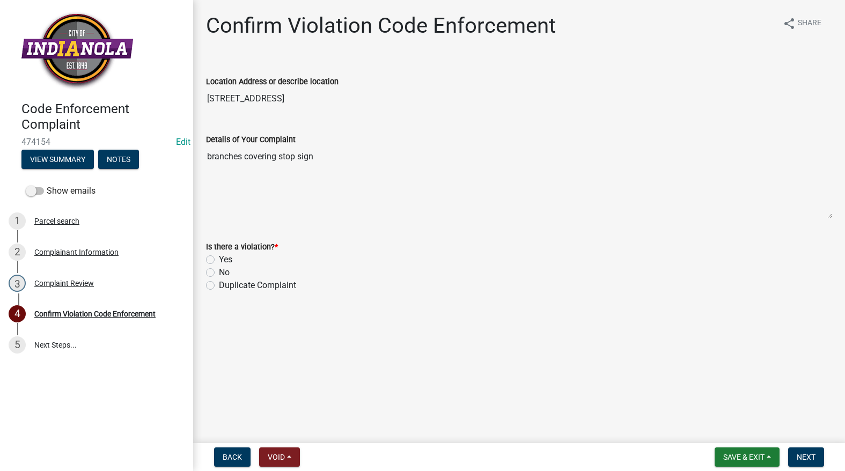
click at [219, 259] on label "Yes" at bounding box center [225, 259] width 13 height 13
click at [219, 259] on input "Yes" at bounding box center [222, 256] width 7 height 7
radio input "true"
drag, startPoint x: 814, startPoint y: 458, endPoint x: 806, endPoint y: 452, distance: 9.6
click at [813, 457] on span "Next" at bounding box center [806, 457] width 19 height 9
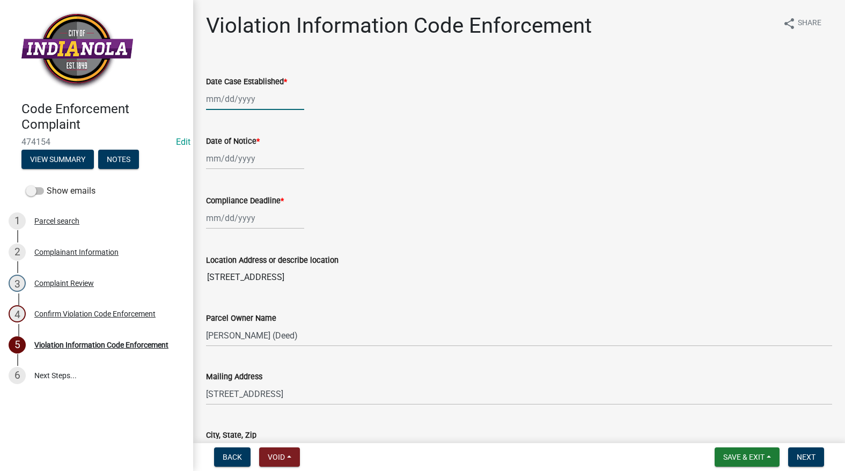
click at [260, 98] on div at bounding box center [255, 99] width 98 height 22
select select "9"
select select "2025"
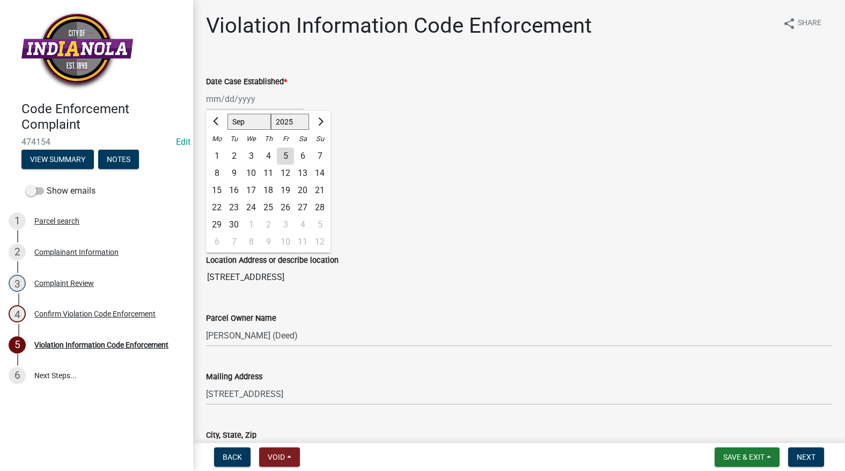
click at [285, 154] on div "5" at bounding box center [285, 156] width 17 height 17
type input "[DATE]"
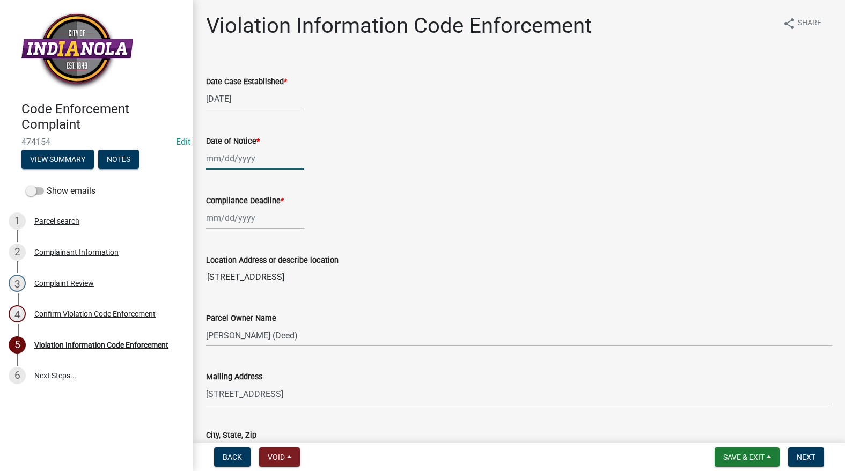
click at [259, 157] on div at bounding box center [255, 159] width 98 height 22
select select "9"
select select "2025"
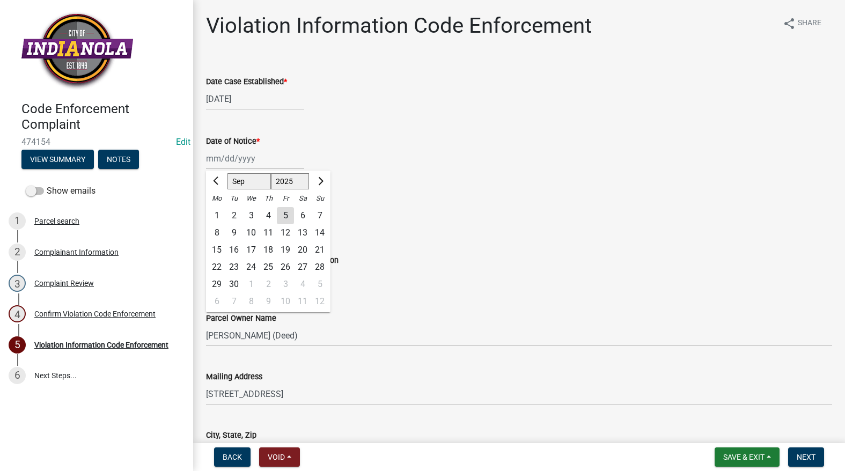
click at [281, 211] on div "5" at bounding box center [285, 215] width 17 height 17
type input "[DATE]"
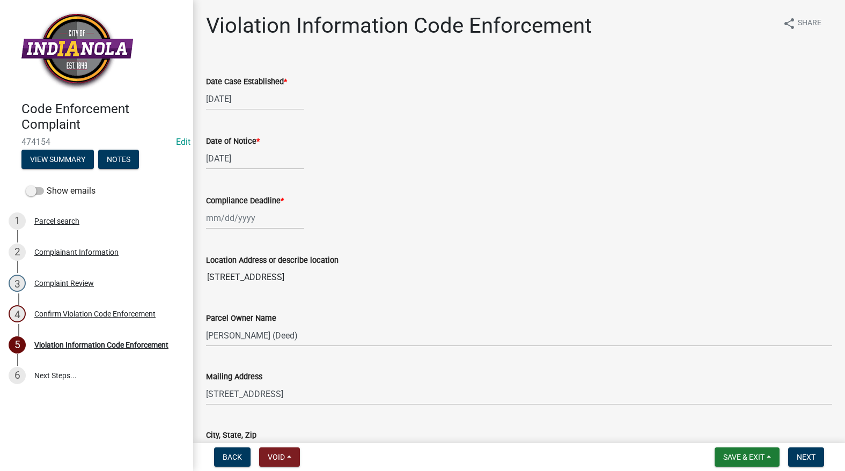
click at [254, 221] on div at bounding box center [255, 218] width 98 height 22
select select "9"
select select "2025"
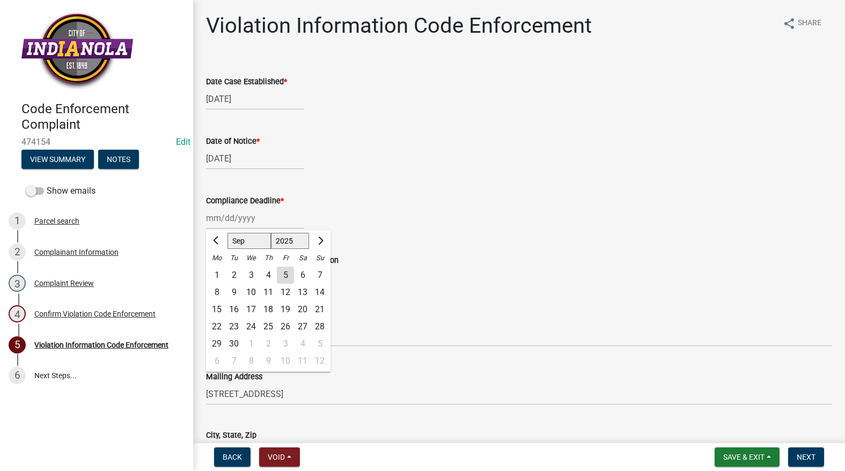
click at [234, 309] on div "16" at bounding box center [233, 309] width 17 height 17
type input "[DATE]"
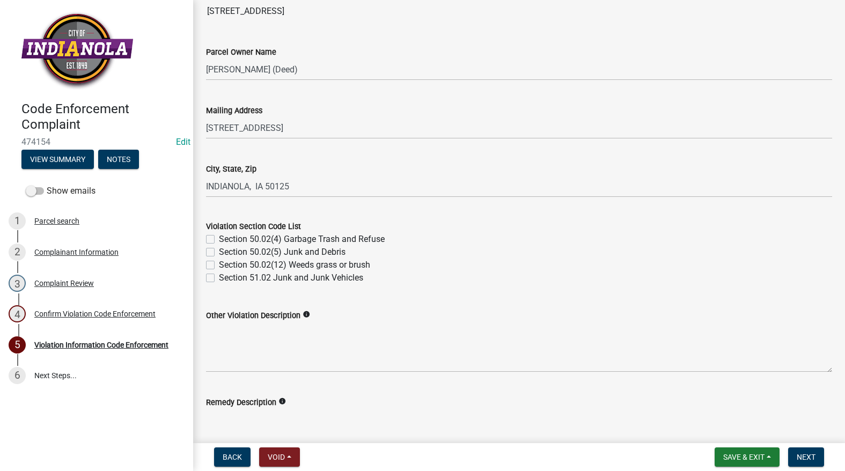
scroll to position [268, 0]
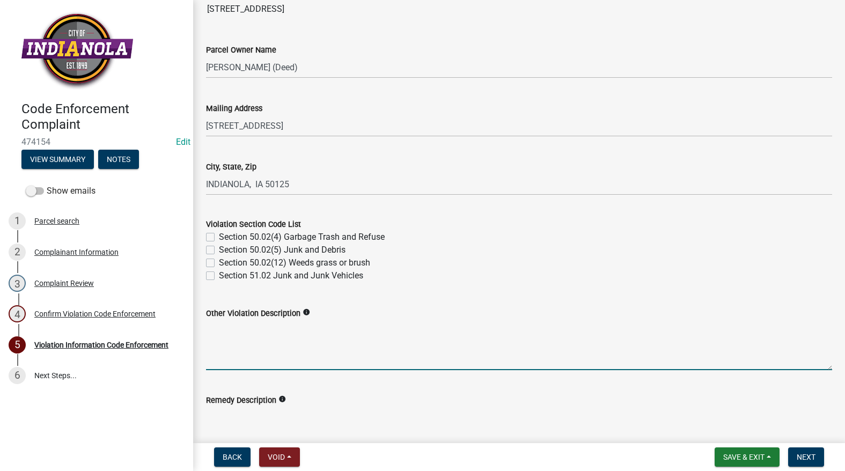
click at [281, 337] on textarea "Other Violation Description" at bounding box center [519, 345] width 626 height 50
paste textarea "141.08 MAINTENANCE OF STREET TREES. It is the duty of all property owners havin…"
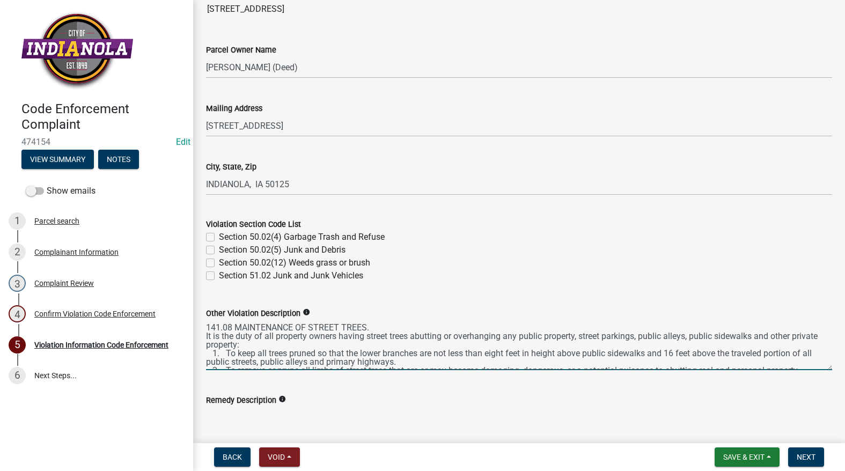
scroll to position [23, 0]
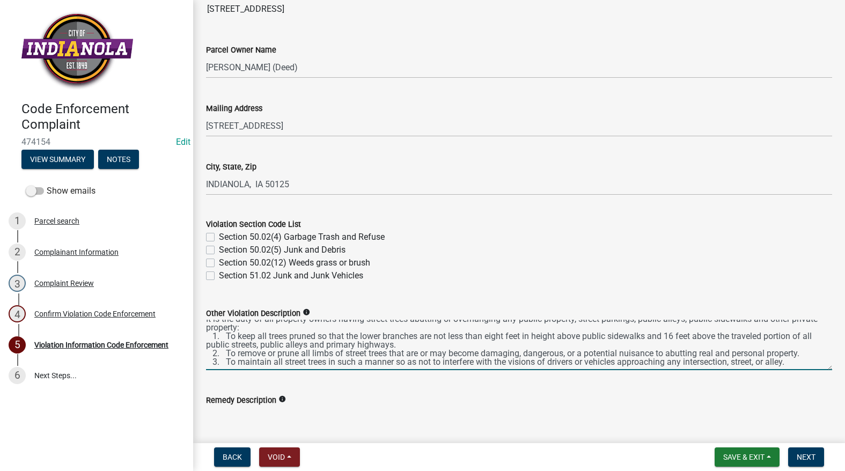
type textarea "141.08 MAINTENANCE OF STREET TREES. It is the duty of all property owners havin…"
click at [300, 418] on textarea "Remedy Description" at bounding box center [519, 432] width 626 height 50
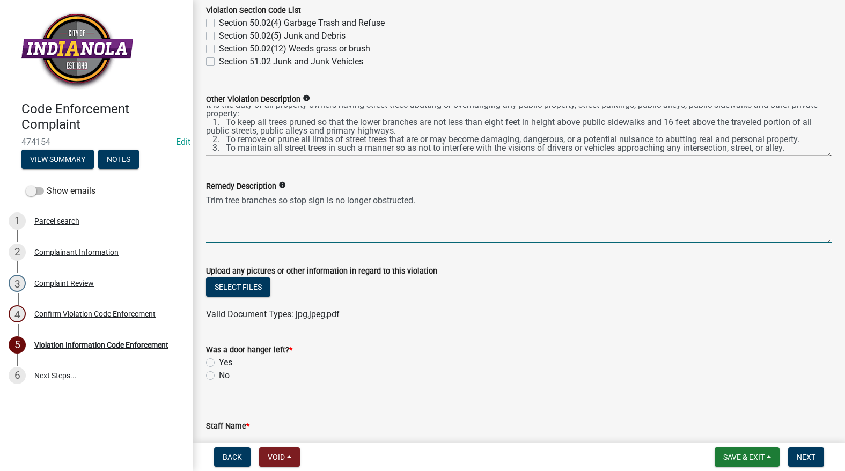
scroll to position [483, 0]
type textarea "Trim tree branches so stop sign is no longer obstructed."
click at [223, 286] on button "Select files" at bounding box center [238, 286] width 64 height 19
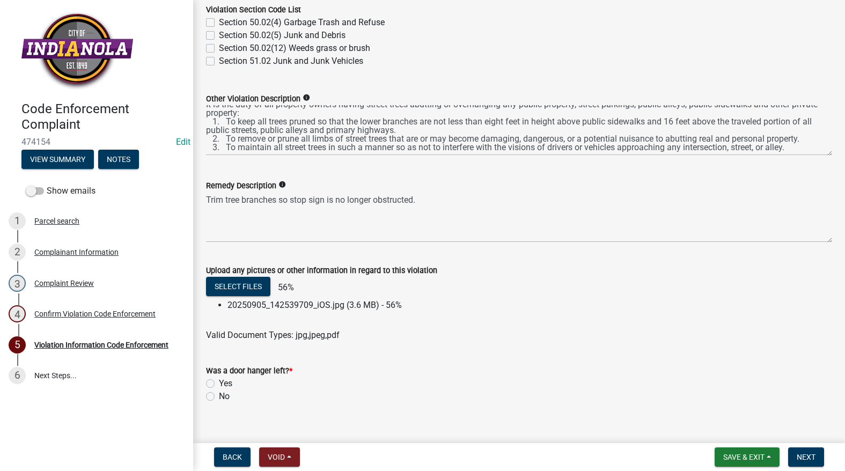
click at [219, 396] on label "No" at bounding box center [224, 396] width 11 height 13
click at [219, 396] on input "No" at bounding box center [222, 393] width 7 height 7
radio input "true"
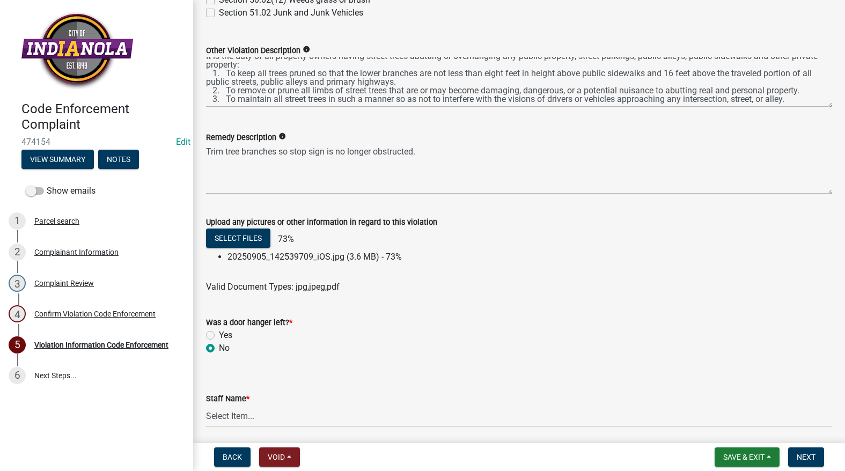
scroll to position [571, 0]
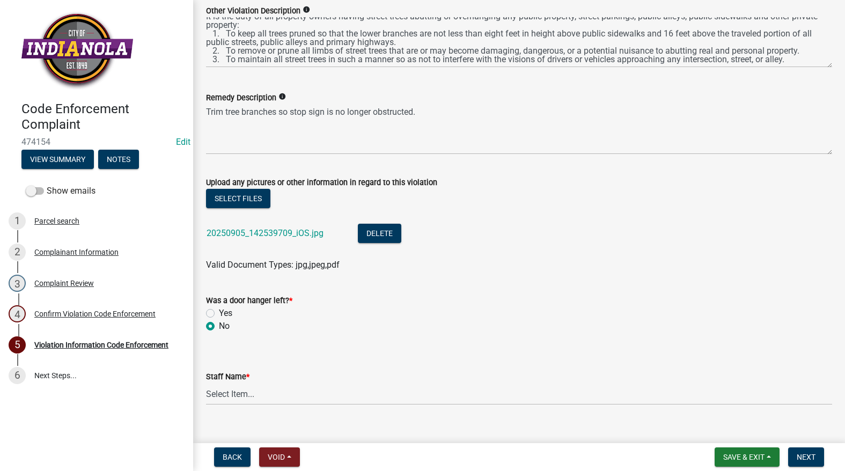
click at [248, 379] on span "*" at bounding box center [247, 377] width 3 height 9
click at [248, 383] on select "Select Item... [PERSON_NAME] [PERSON_NAME] [PERSON_NAME] Other" at bounding box center [519, 394] width 626 height 22
click at [250, 402] on select "Select Item... [PERSON_NAME] [PERSON_NAME] [PERSON_NAME] Other" at bounding box center [519, 394] width 626 height 22
click at [206, 383] on select "Select Item... [PERSON_NAME] [PERSON_NAME] [PERSON_NAME] Other" at bounding box center [519, 394] width 626 height 22
select select "634d5426-b8b3-48ee-aa1e-d523f7499186"
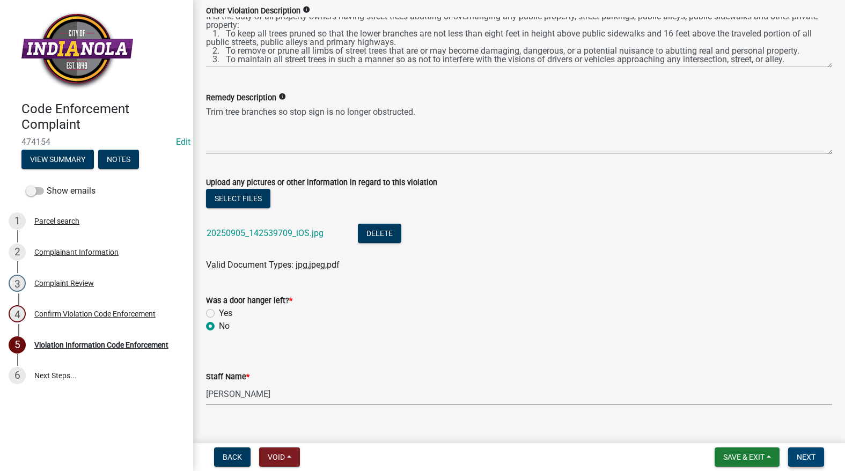
click at [807, 459] on span "Next" at bounding box center [806, 457] width 19 height 9
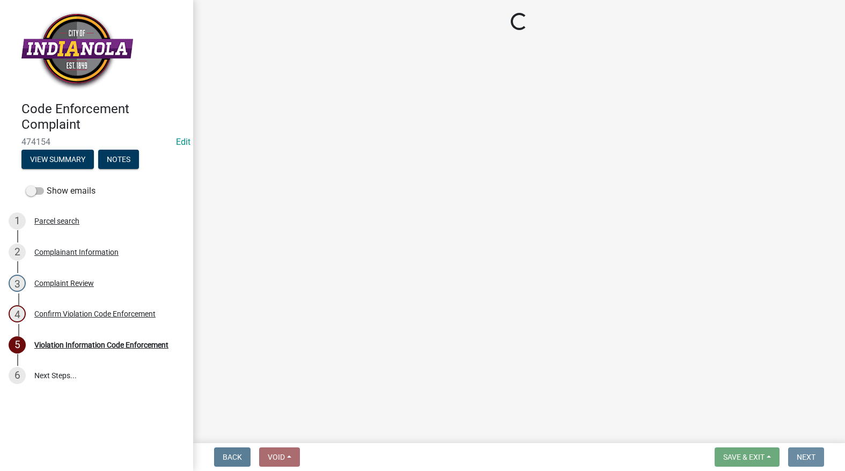
scroll to position [0, 0]
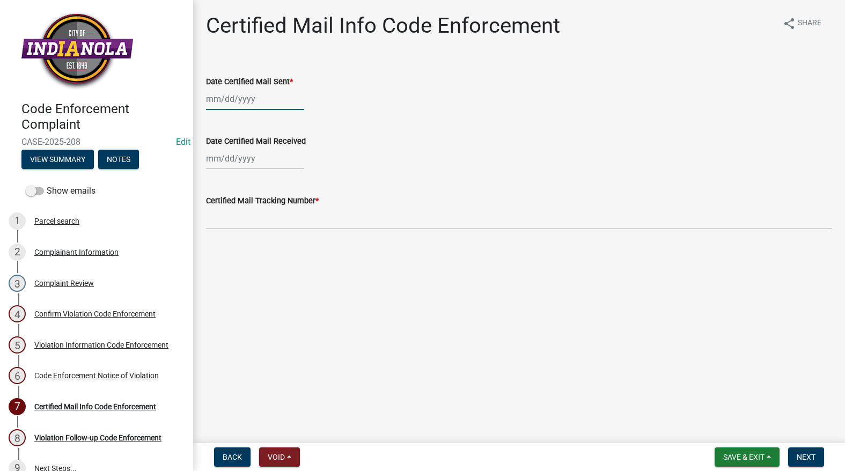
click at [240, 100] on div at bounding box center [255, 99] width 98 height 22
select select "9"
select select "2025"
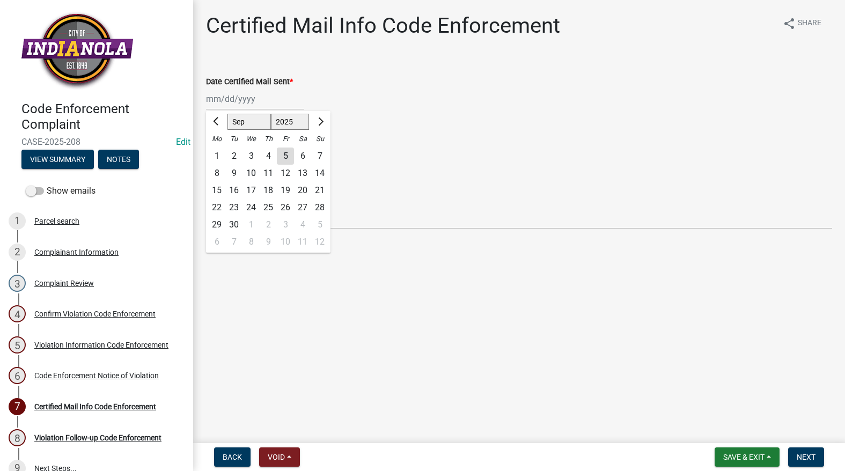
click at [287, 156] on div "5" at bounding box center [285, 156] width 17 height 17
type input "[DATE]"
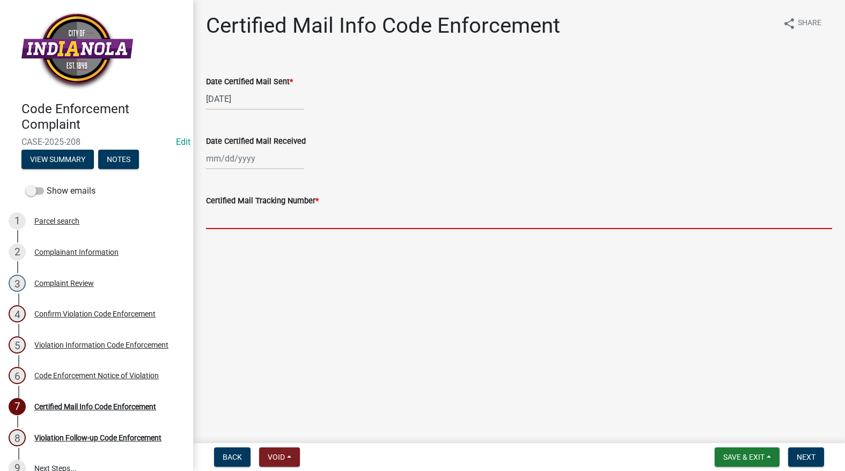
click at [276, 211] on input "Certified Mail Tracking Number *" at bounding box center [519, 218] width 626 height 22
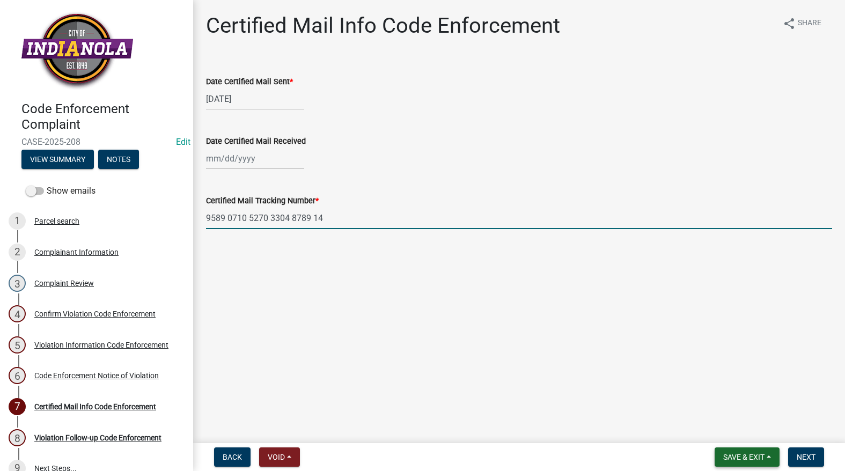
type input "9589 0710 5270 3304 8789 14"
click at [763, 458] on span "Save & Exit" at bounding box center [744, 457] width 41 height 9
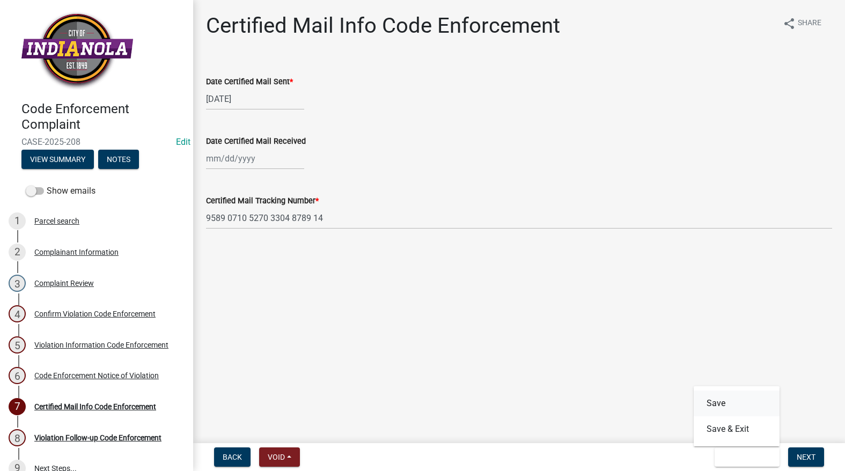
click at [712, 396] on button "Save" at bounding box center [737, 404] width 86 height 26
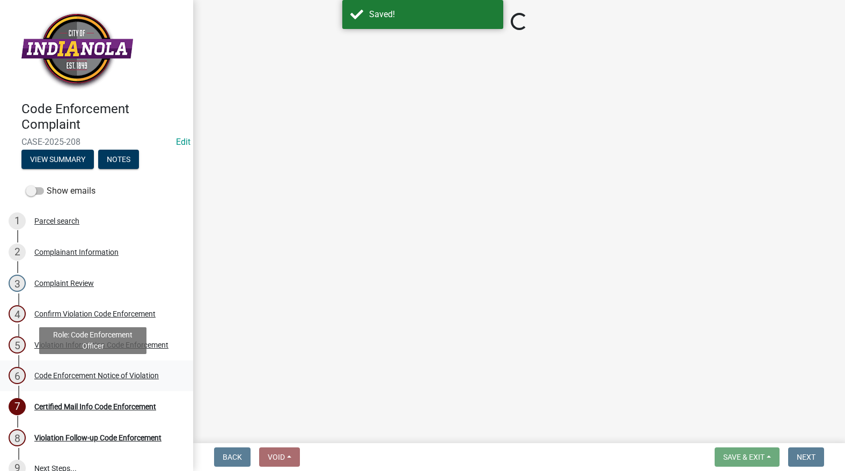
click at [113, 374] on div "Code Enforcement Notice of Violation" at bounding box center [96, 376] width 125 height 8
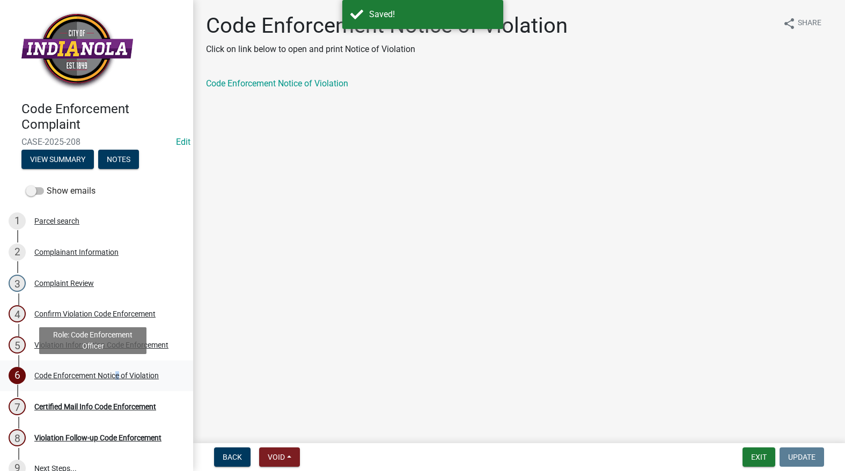
click at [115, 373] on div "Code Enforcement Notice of Violation" at bounding box center [96, 376] width 125 height 8
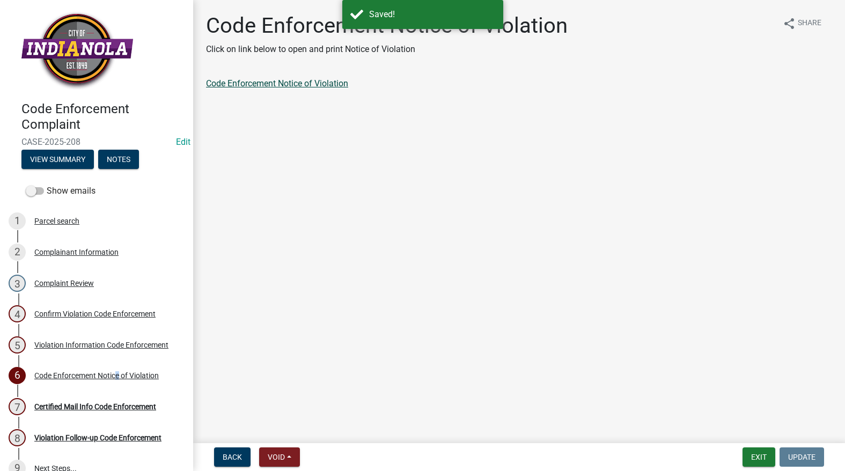
click at [323, 80] on link "Code Enforcement Notice of Violation" at bounding box center [277, 83] width 142 height 10
